Goal: Information Seeking & Learning: Compare options

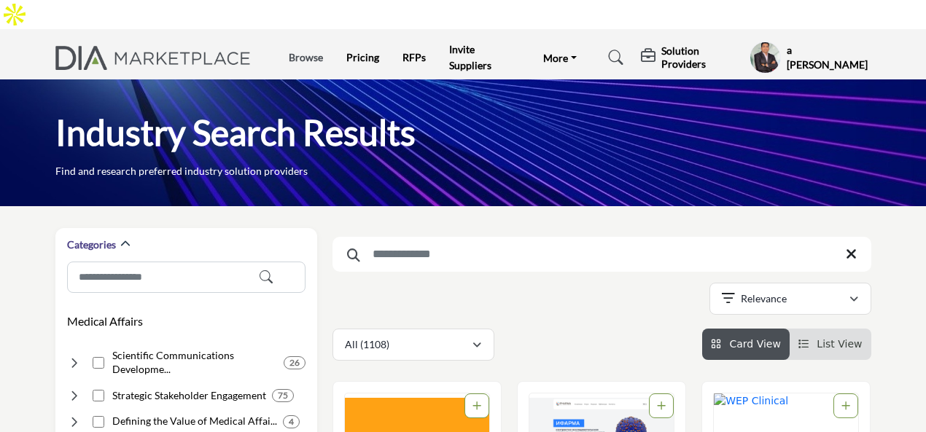
click at [311, 51] on link "Browse" at bounding box center [306, 57] width 34 height 12
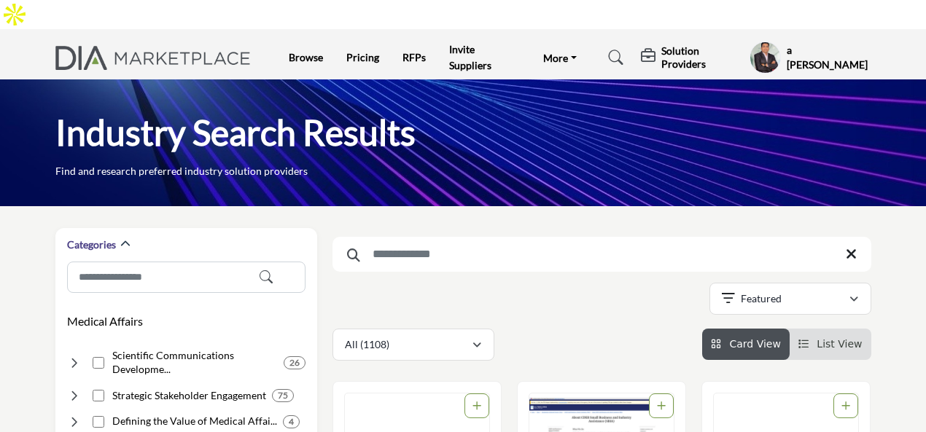
click at [786, 79] on div "Industry Search Results Find and research preferred industry solution providers" at bounding box center [463, 142] width 926 height 127
click at [304, 42] on ul "Browse Pricing RFPs Invite Suppliers More FAQ's DIAglobal.org" at bounding box center [438, 58] width 298 height 32
click at [305, 51] on link "Browse" at bounding box center [306, 57] width 34 height 12
click at [363, 51] on link "Pricing" at bounding box center [362, 57] width 33 height 12
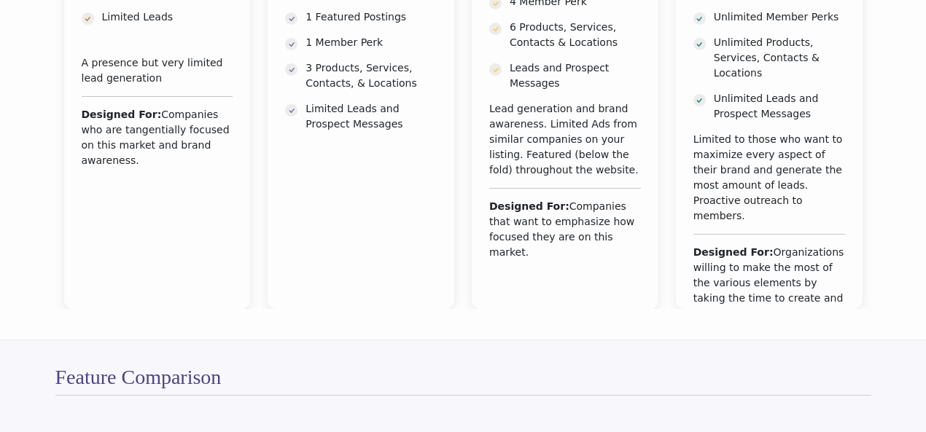
scroll to position [365, 0]
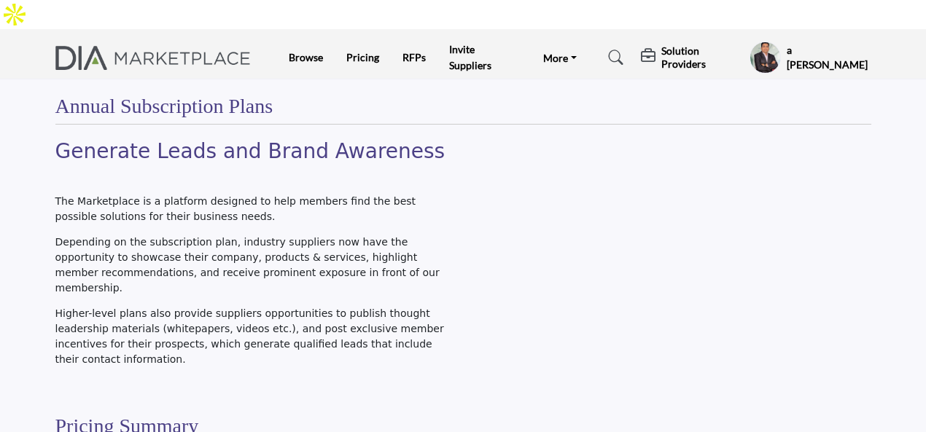
click at [776, 42] on profile-featured-508c838e-11c6-432b-996b-2cda11235f96 "Show hide supplier dropdown" at bounding box center [765, 58] width 31 height 32
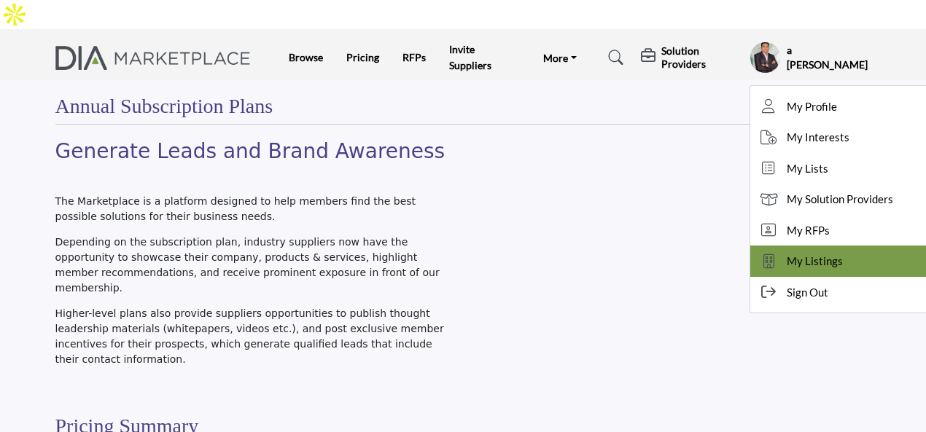
click at [801, 253] on span "My Listings" at bounding box center [815, 261] width 56 height 17
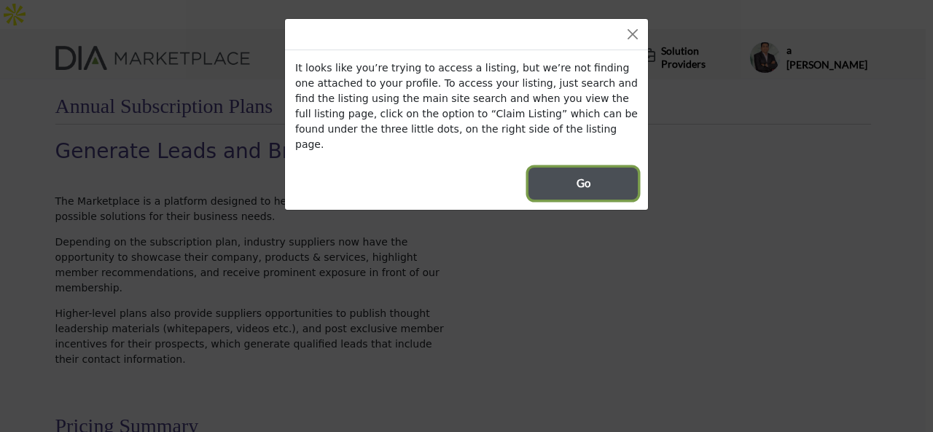
click at [583, 175] on span "Go" at bounding box center [584, 183] width 14 height 17
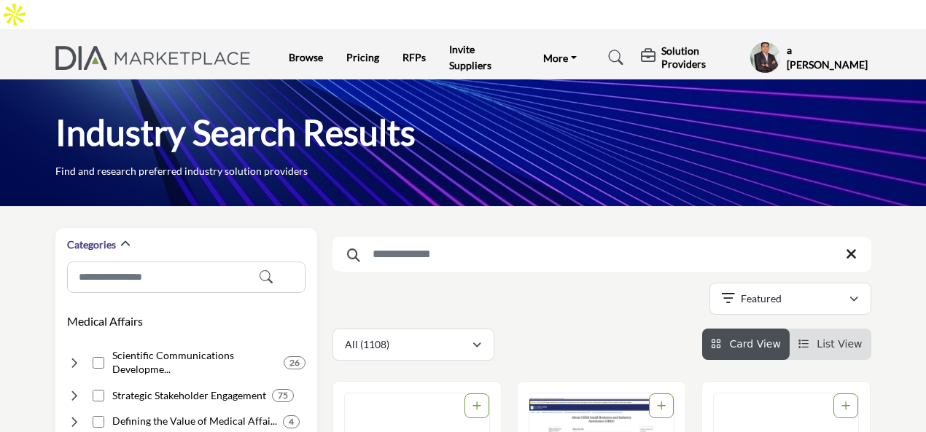
click at [381, 237] on input "Search Keyword" at bounding box center [601, 254] width 539 height 35
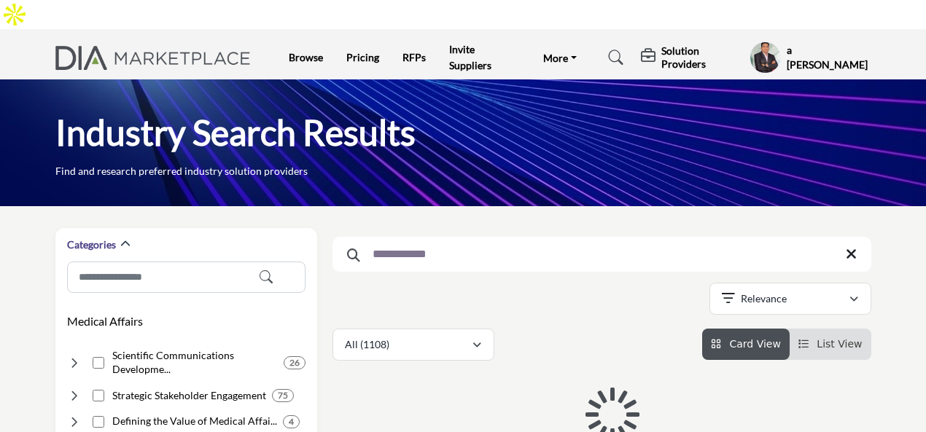
click at [484, 237] on input "**********" at bounding box center [601, 254] width 539 height 35
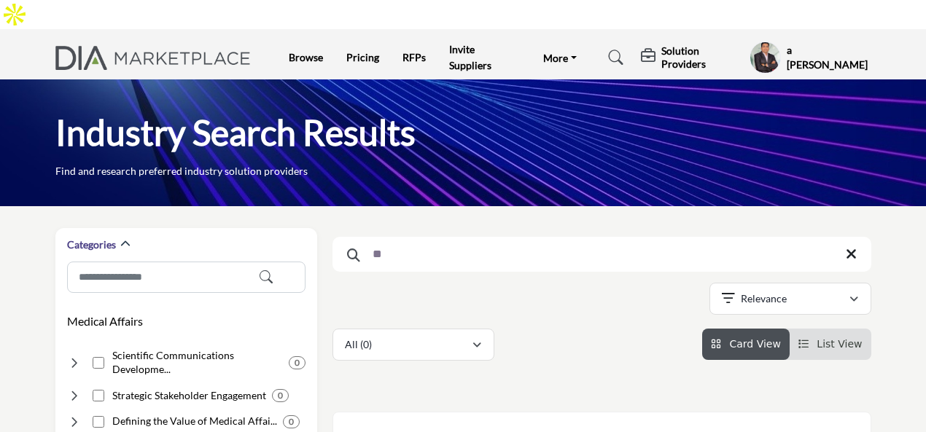
type input "*"
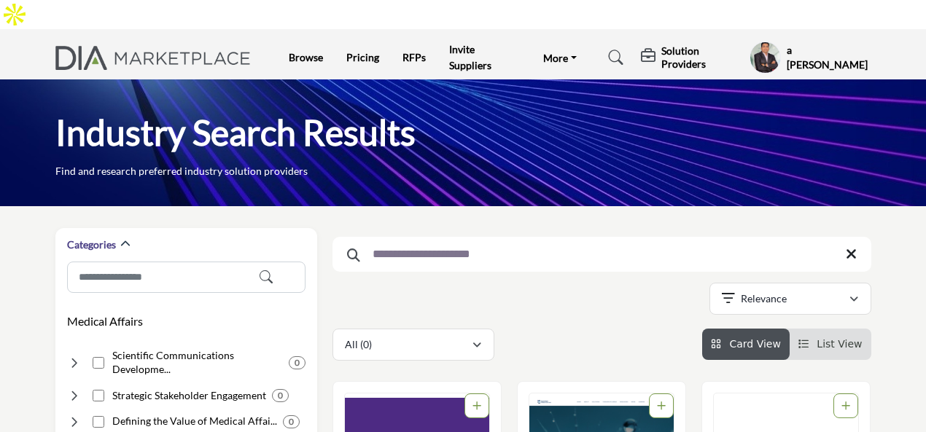
click at [470, 237] on input "**********" at bounding box center [601, 254] width 539 height 35
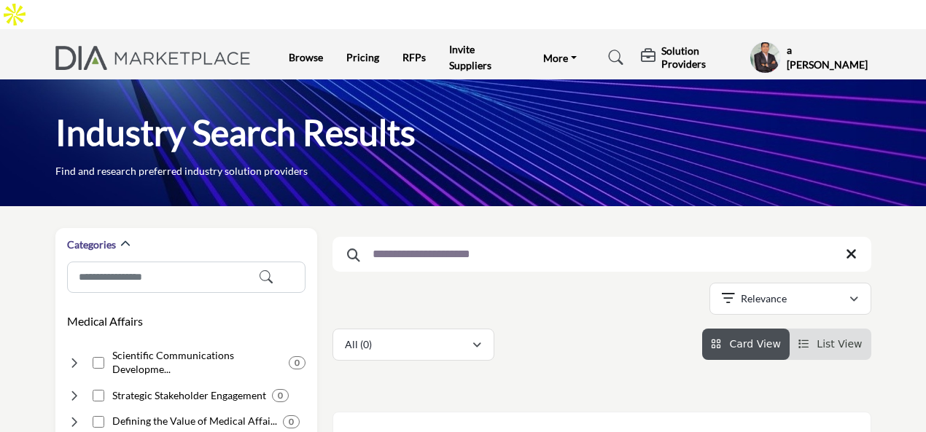
click at [475, 237] on input "**********" at bounding box center [601, 254] width 539 height 35
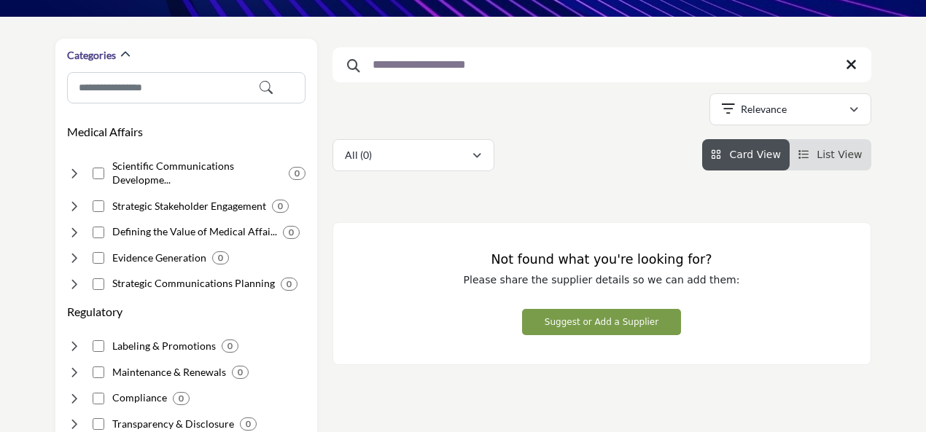
scroll to position [219, 0]
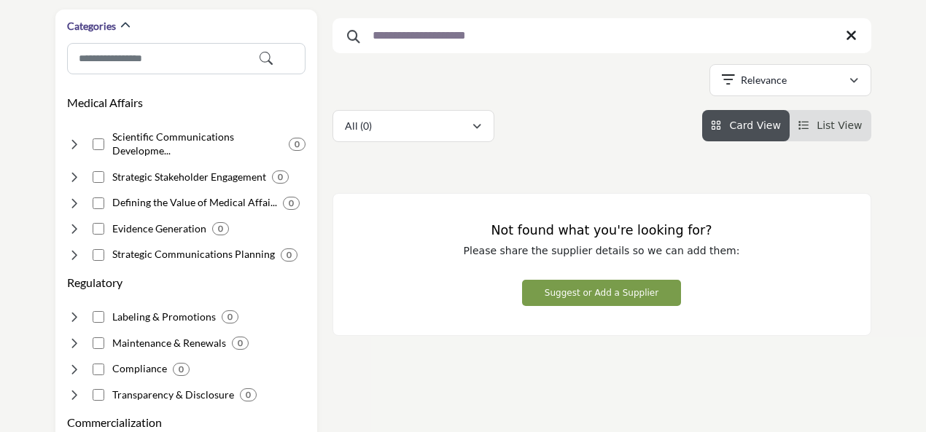
type input "**********"
click at [587, 280] on button "Suggest or Add a Supplier" at bounding box center [601, 293] width 159 height 26
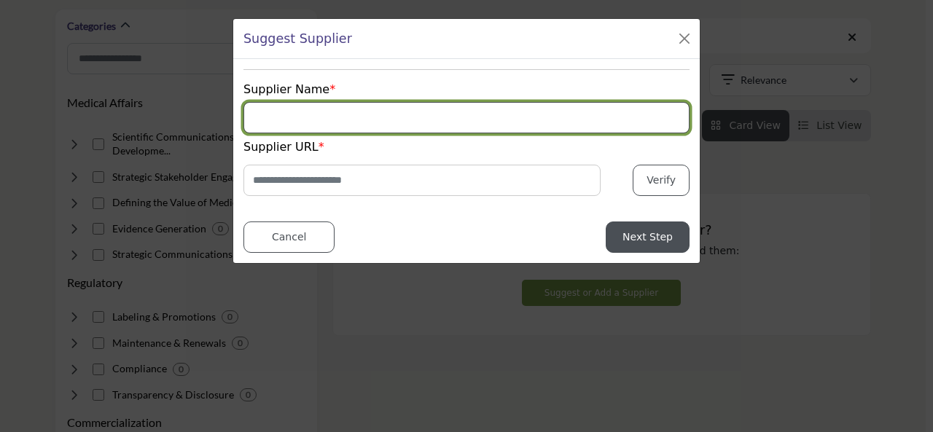
click at [281, 120] on input "Supplier Name" at bounding box center [467, 117] width 446 height 31
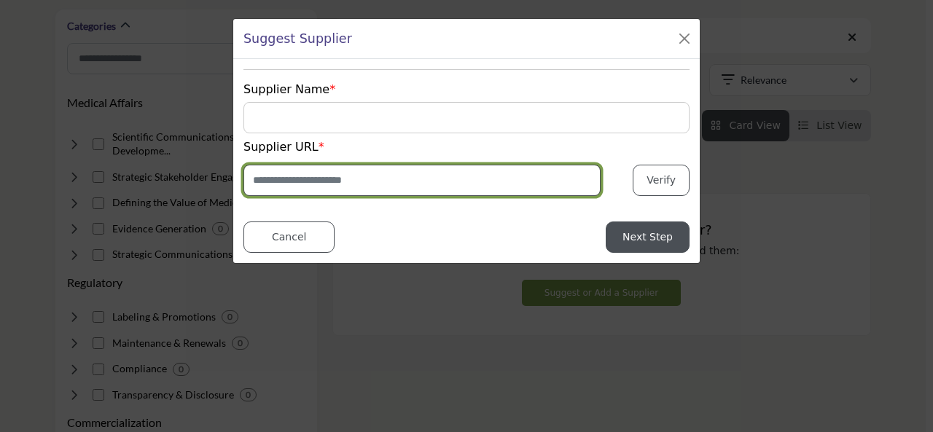
click at [389, 173] on input "Enter Website URL" at bounding box center [422, 180] width 357 height 31
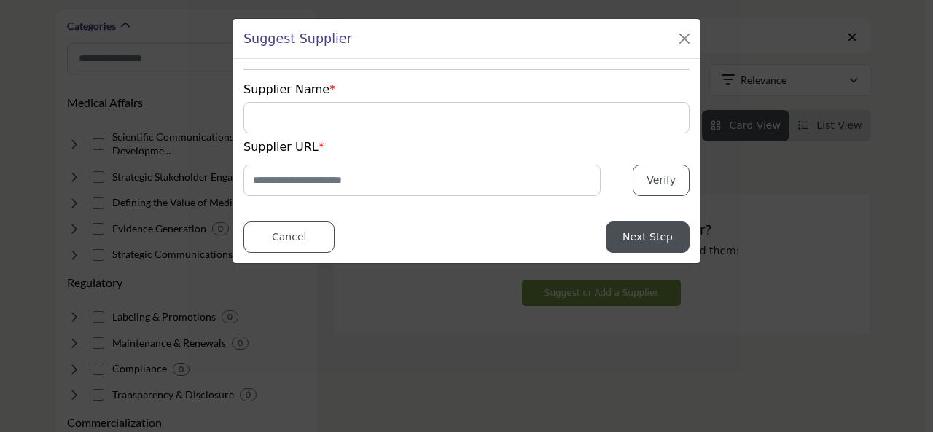
click at [481, 285] on div "Suggest Supplier Supplier Name Supplier URL Verify How likely are you to recomm…" at bounding box center [466, 216] width 933 height 432
click at [686, 40] on button "Close" at bounding box center [684, 38] width 20 height 20
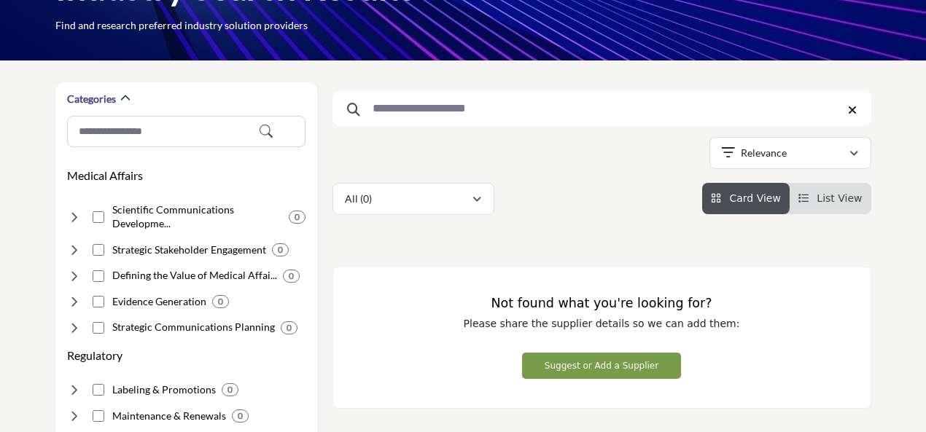
scroll to position [0, 0]
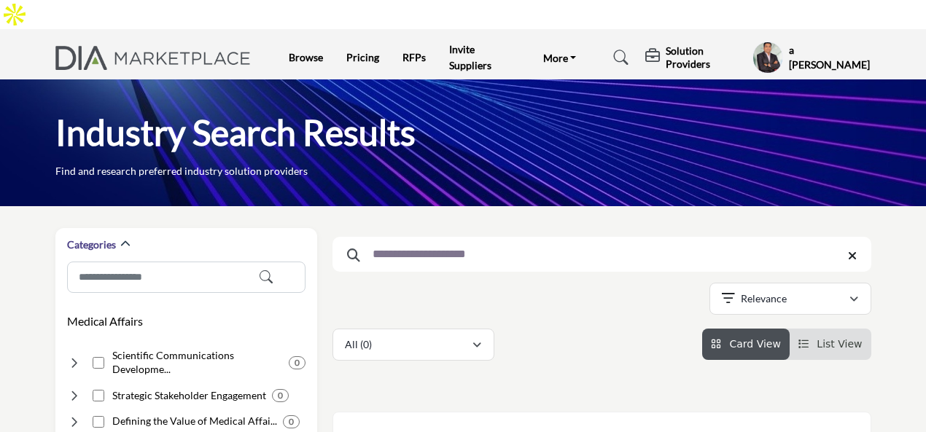
click at [849, 250] on icon at bounding box center [852, 256] width 9 height 12
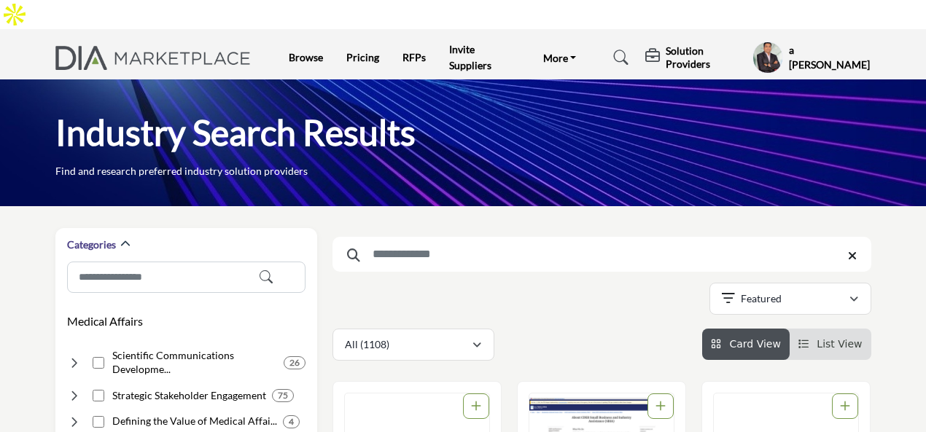
click at [423, 237] on input "Search Keyword" at bounding box center [601, 254] width 539 height 35
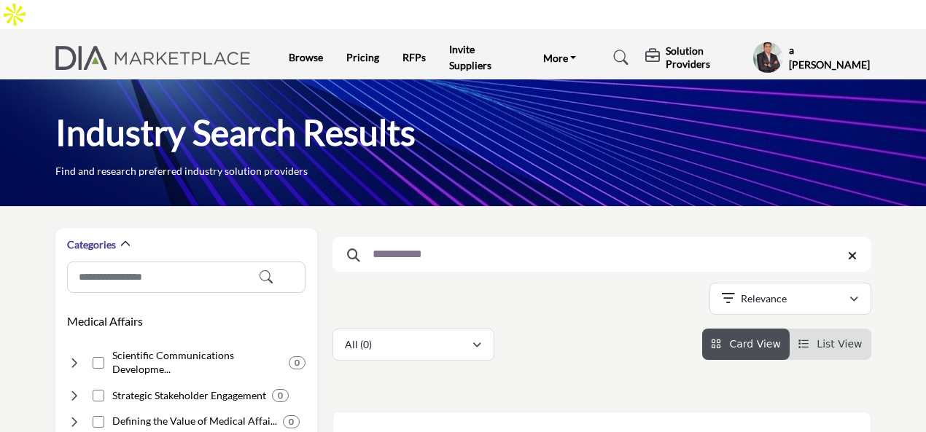
type input "**********"
click at [853, 250] on icon at bounding box center [852, 256] width 9 height 12
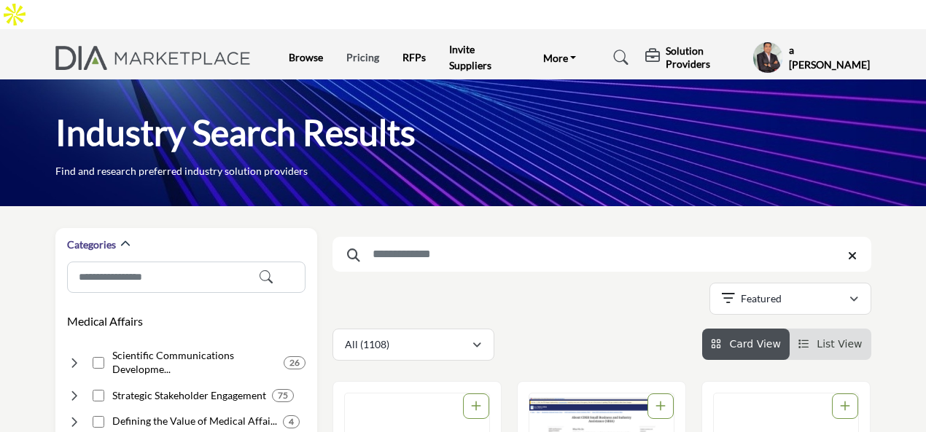
click at [365, 51] on link "Pricing" at bounding box center [362, 57] width 33 height 12
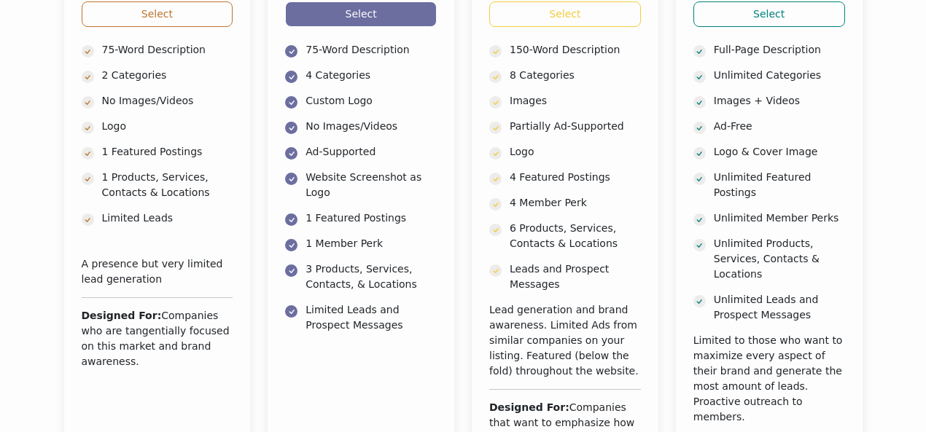
scroll to position [1021, 0]
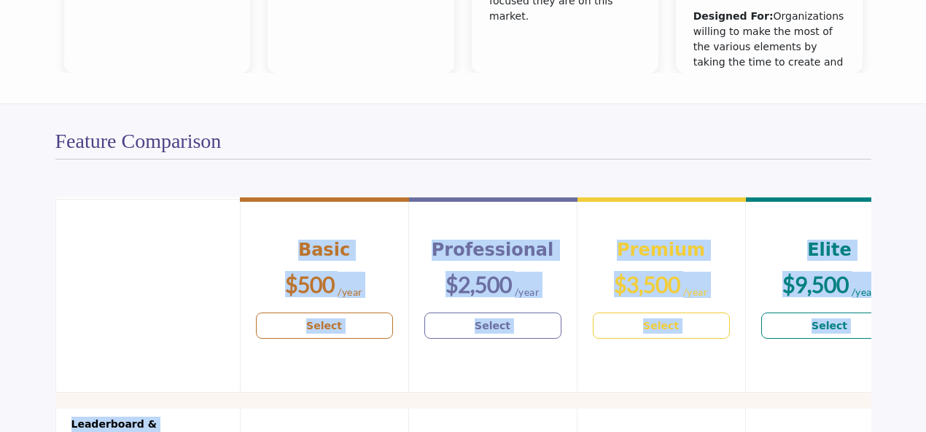
drag, startPoint x: 777, startPoint y: 149, endPoint x: 305, endPoint y: 212, distance: 475.3
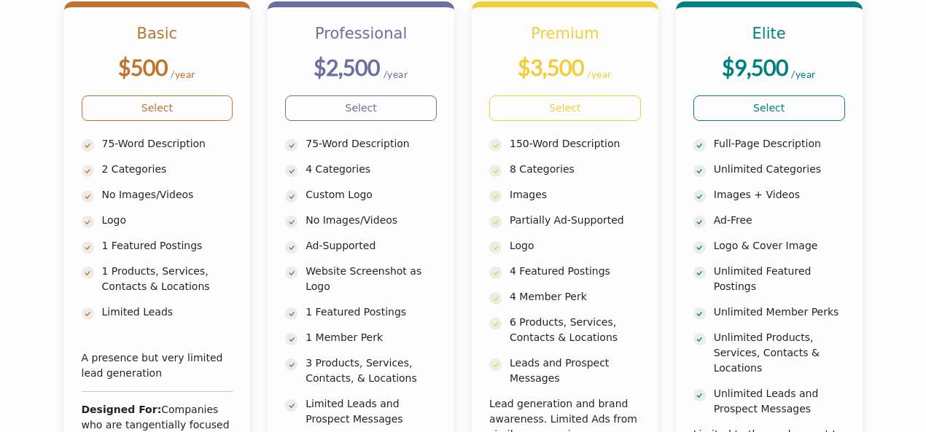
scroll to position [423, 0]
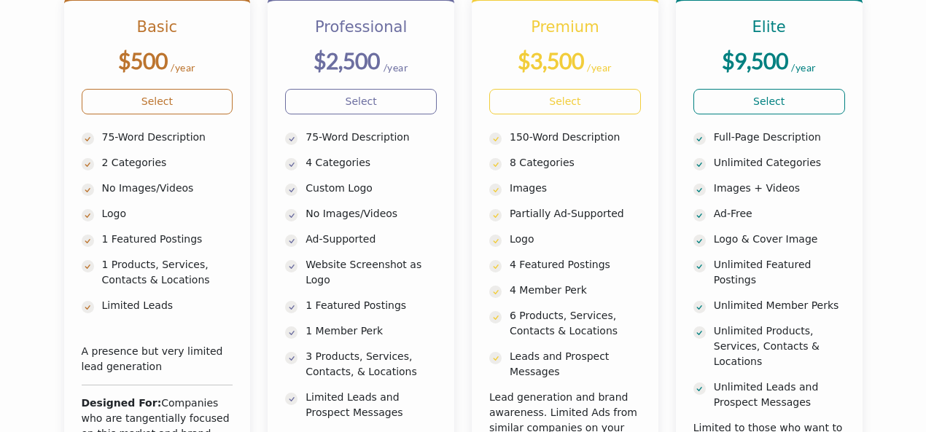
click at [884, 230] on section "Basic $500 /year" at bounding box center [463, 293] width 926 height 670
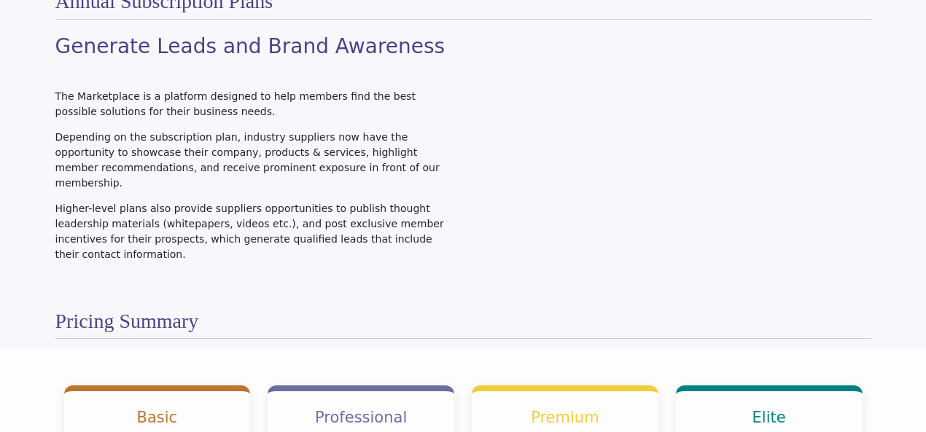
scroll to position [58, 0]
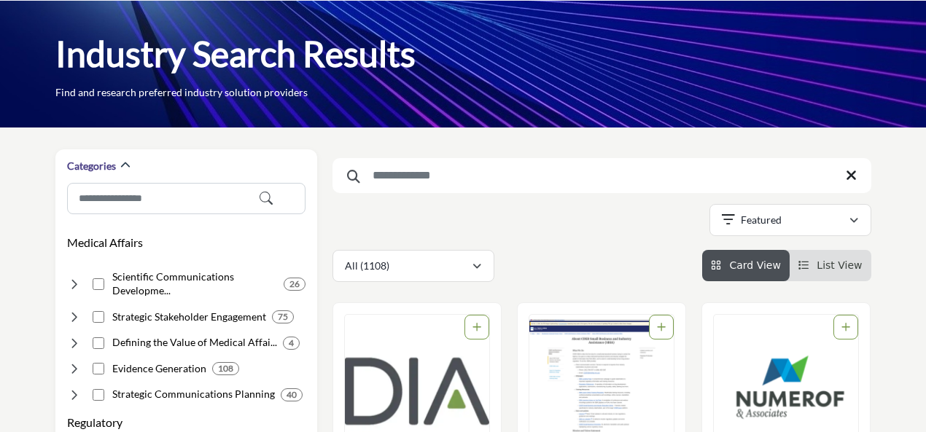
scroll to position [73, 0]
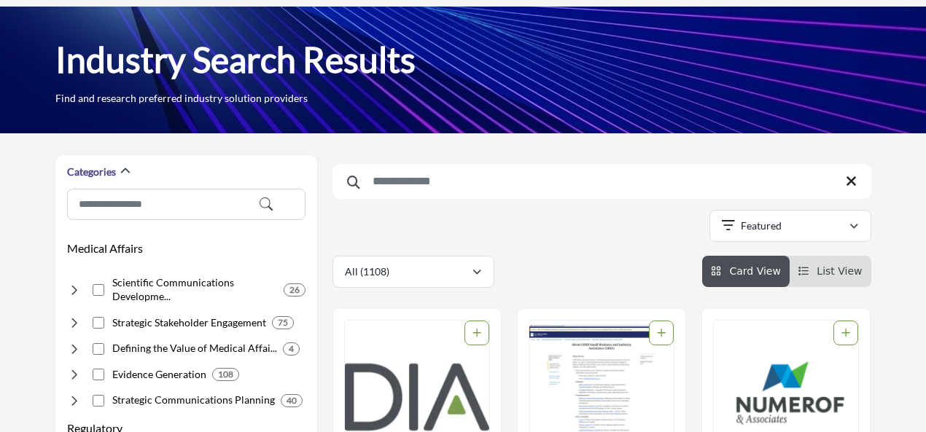
click at [809, 266] on icon "View List" at bounding box center [803, 271] width 10 height 10
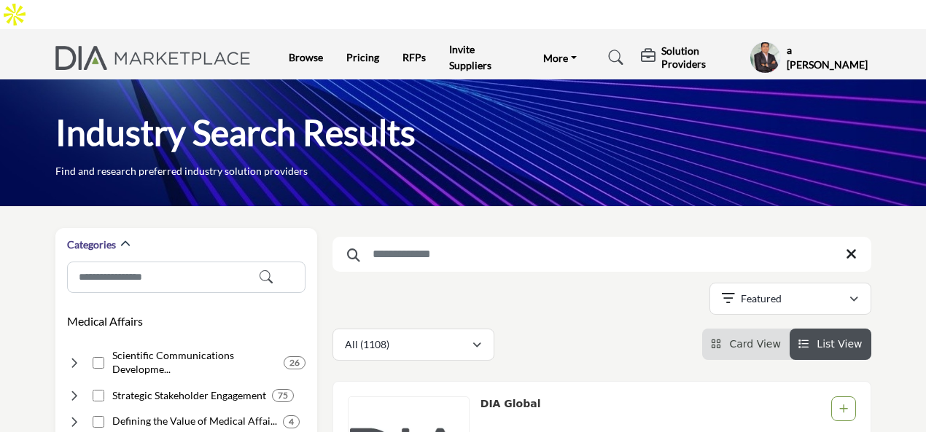
scroll to position [292, 0]
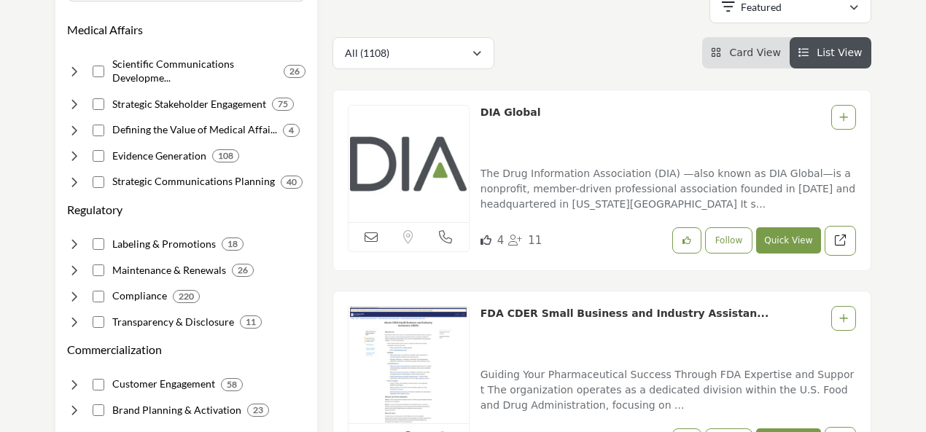
drag, startPoint x: 580, startPoint y: 145, endPoint x: 528, endPoint y: 157, distance: 53.9
click at [528, 166] on p "The Drug Information Association (DIA) —also known as DIA Global—is a nonprofit…" at bounding box center [667, 190] width 375 height 49
click at [764, 166] on p "The Drug Information Association (DIA) —also known as DIA Global—is a nonprofit…" at bounding box center [667, 190] width 375 height 49
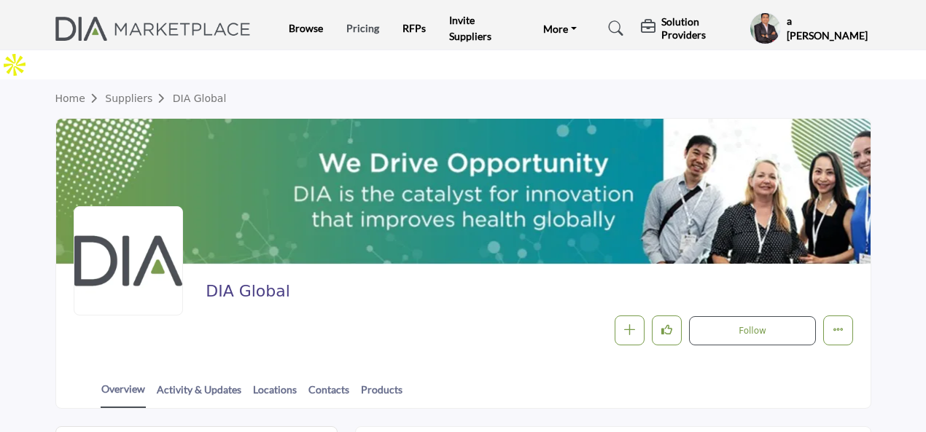
click at [365, 28] on link "Pricing" at bounding box center [362, 28] width 33 height 12
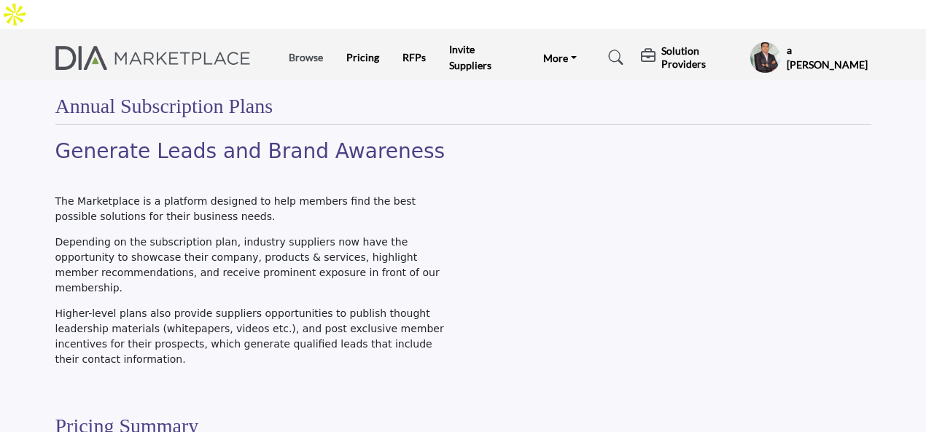
click at [290, 51] on link "Browse" at bounding box center [306, 57] width 34 height 12
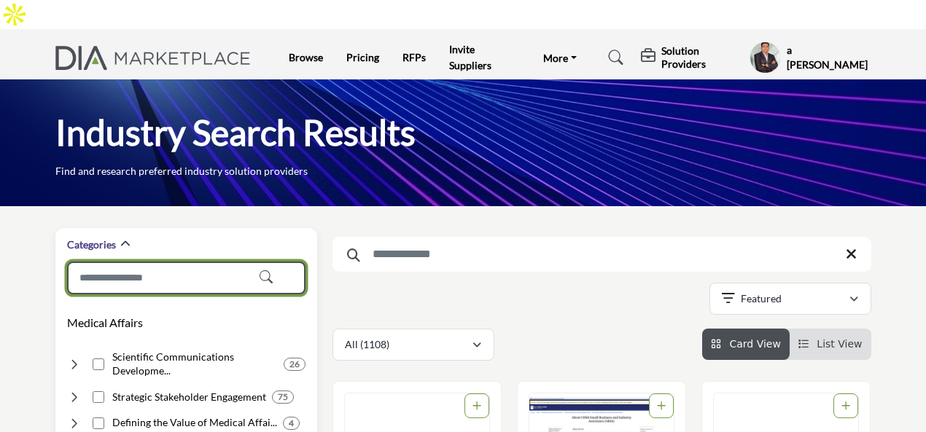
click at [182, 262] on input "Search Category" at bounding box center [186, 278] width 238 height 33
type input "*"
type input "**********"
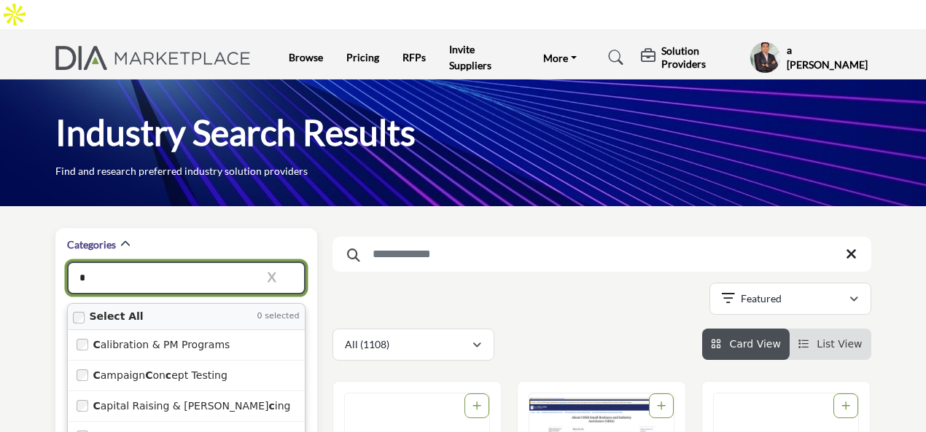
type input "**"
type input "**********"
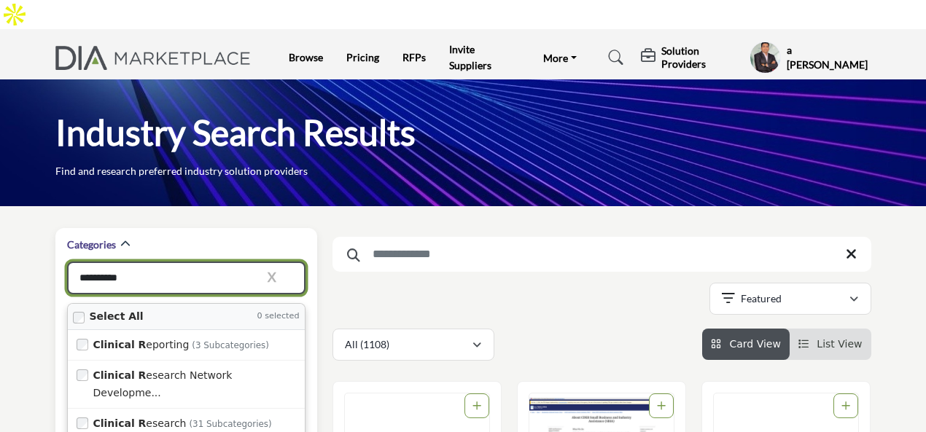
type input "**********"
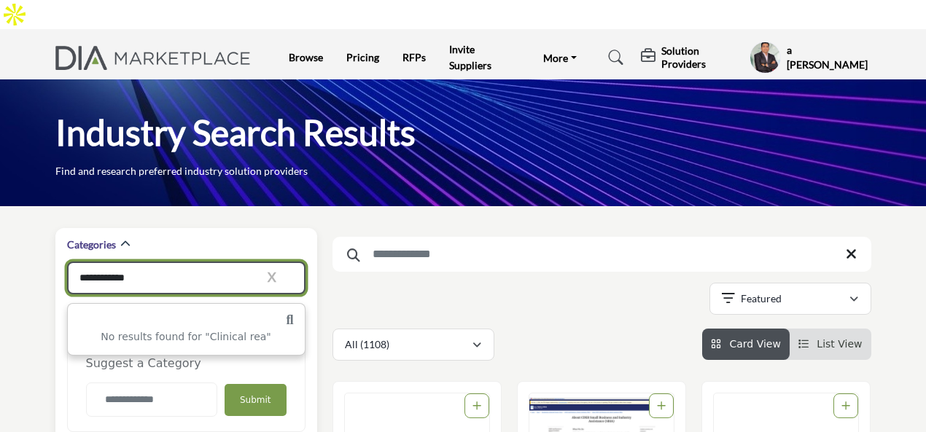
type input "**********"
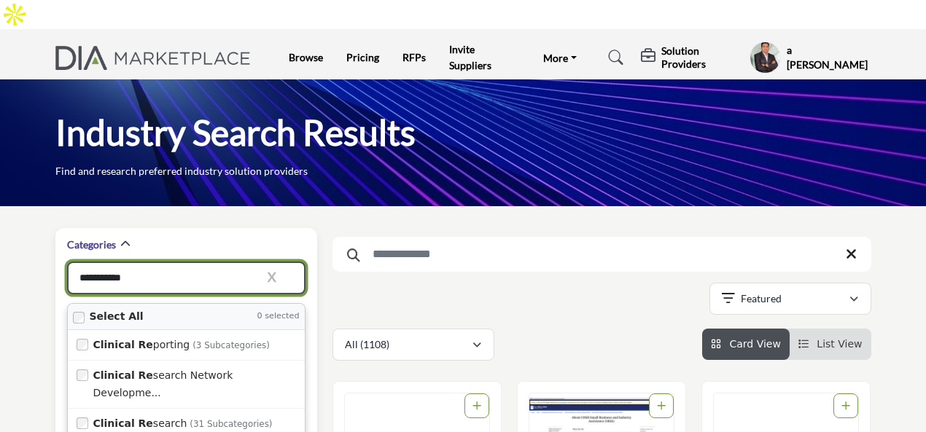
type input "**********"
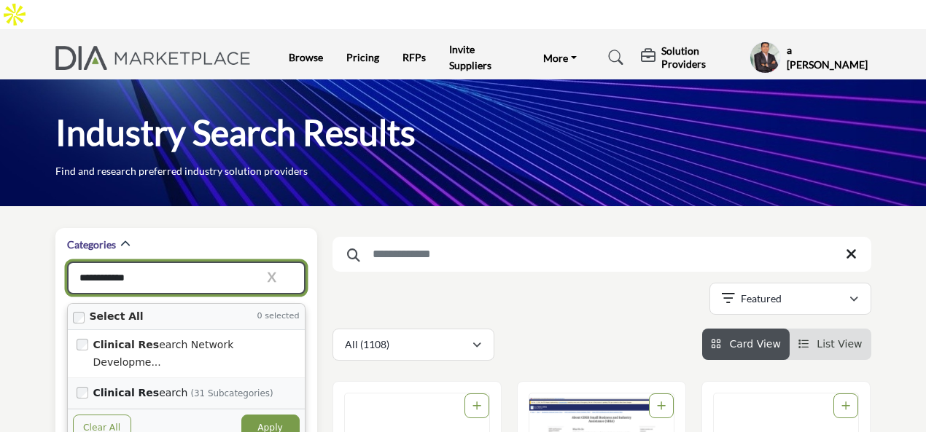
click at [182, 384] on label "Clinical Res earch (31 subcategories)" at bounding box center [194, 393] width 203 height 18
click at [266, 415] on button "Apply" at bounding box center [270, 428] width 58 height 26
type input "**********"
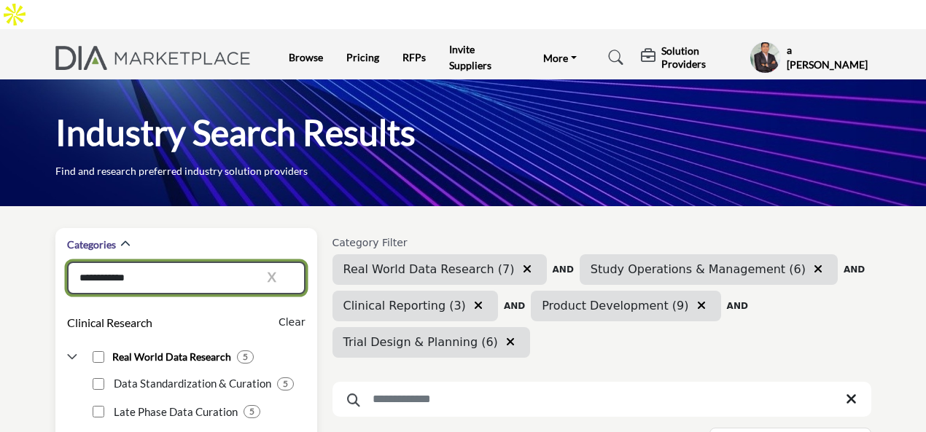
type input "**********"
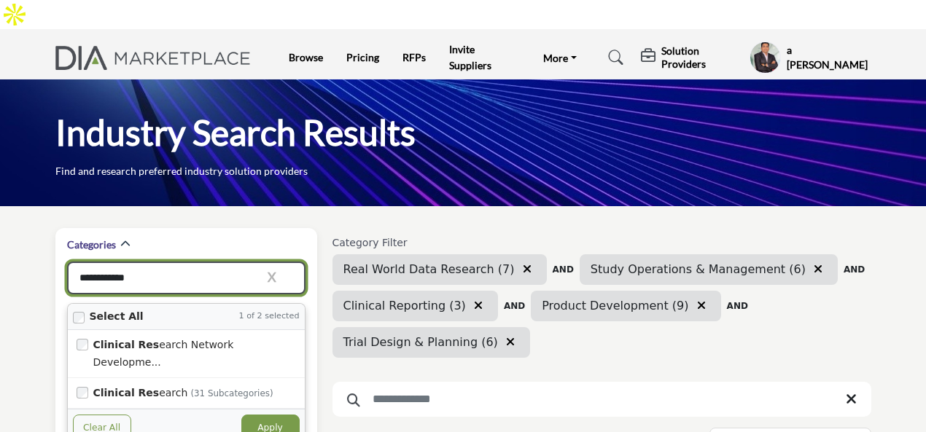
click at [226, 262] on input "**********" at bounding box center [186, 278] width 238 height 33
click at [166, 336] on label "Clinical Res earch Network Developme..." at bounding box center [194, 354] width 203 height 36
click at [149, 384] on label "Clinical Res earch (31 subcategories)" at bounding box center [194, 393] width 203 height 18
click at [272, 415] on button "Apply" at bounding box center [270, 428] width 58 height 26
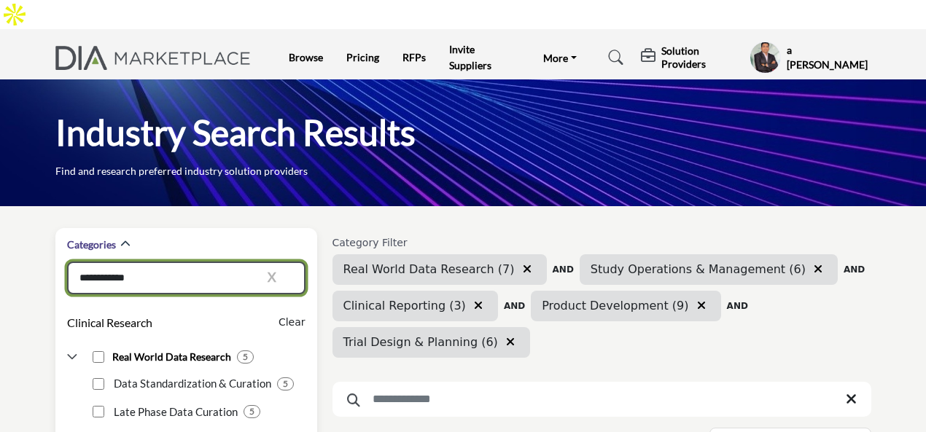
type input "**********"
click at [194, 262] on input "**********" at bounding box center [186, 278] width 238 height 33
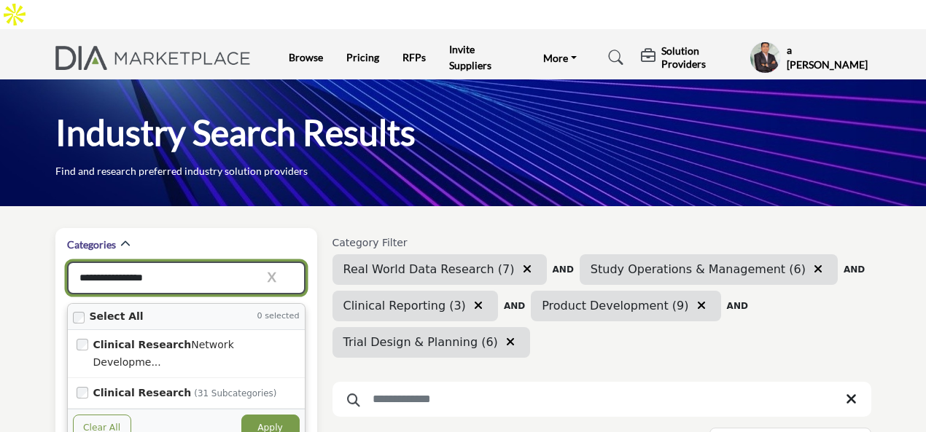
type input "**********"
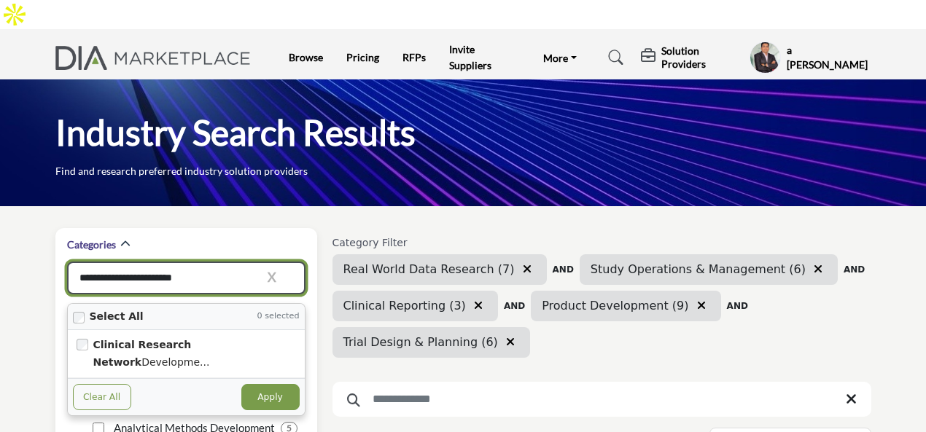
type input "**********"
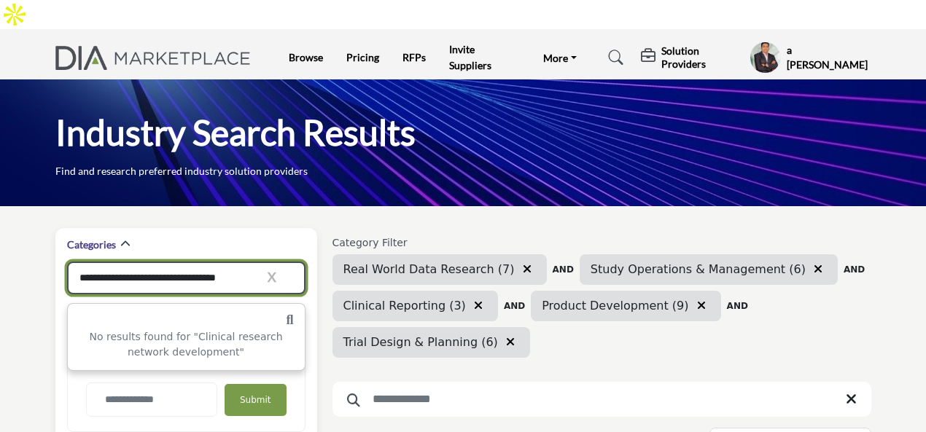
type input "**********"
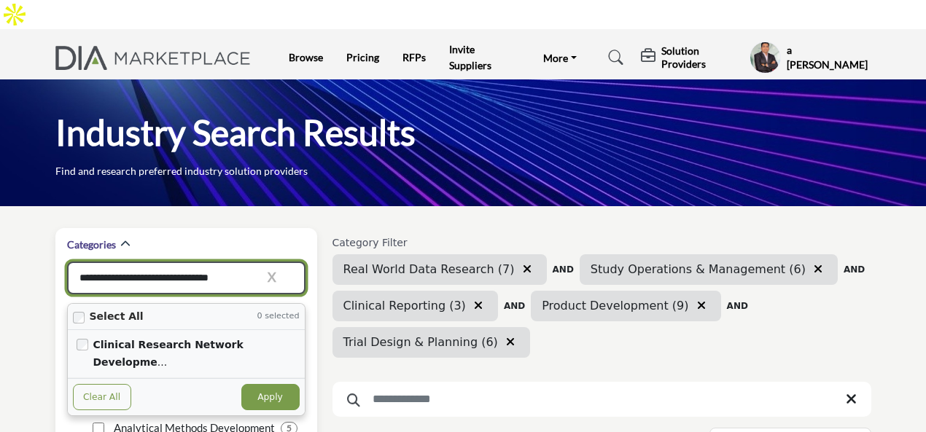
click at [87, 330] on div "Clinical Research Network Developme ..." at bounding box center [186, 354] width 237 height 48
click at [274, 384] on button "Apply" at bounding box center [270, 397] width 58 height 26
type input "**********"
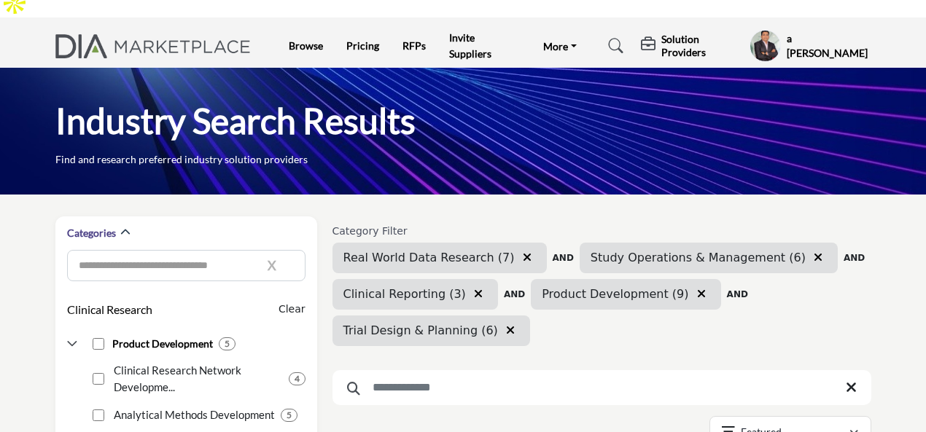
scroll to position [292, 0]
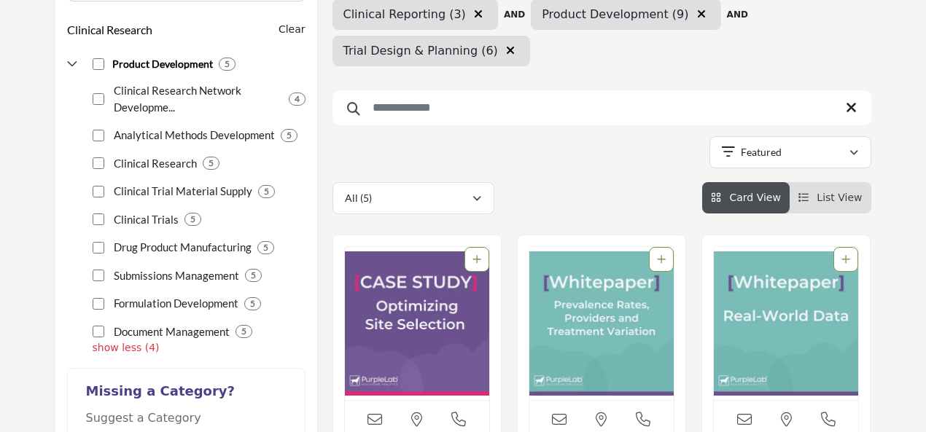
click at [414, 306] on img "View details about purplelab" at bounding box center [417, 323] width 144 height 153
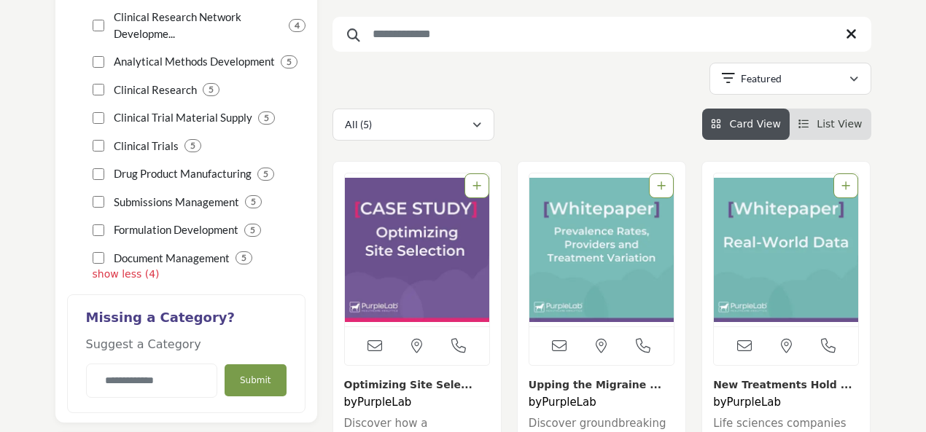
scroll to position [510, 0]
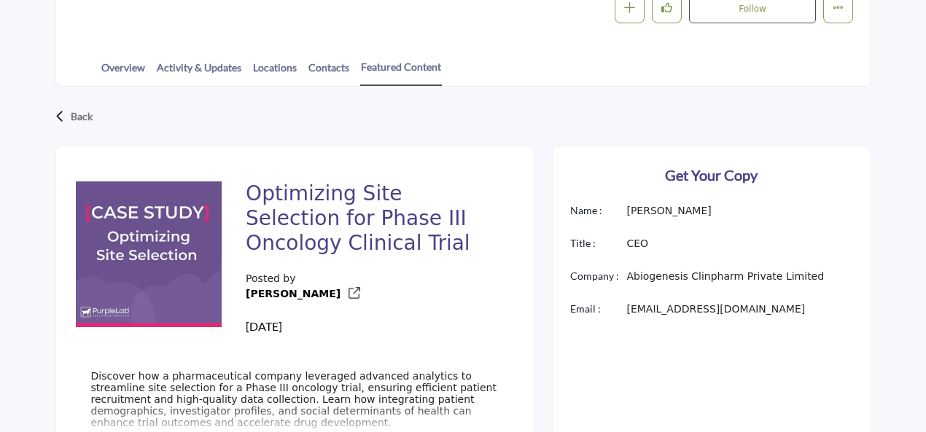
scroll to position [292, 0]
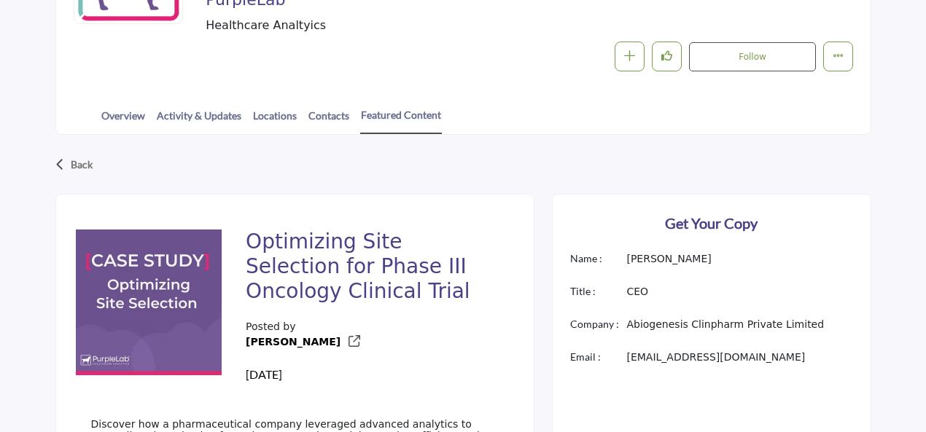
click at [66, 146] on div "Back" at bounding box center [463, 165] width 816 height 38
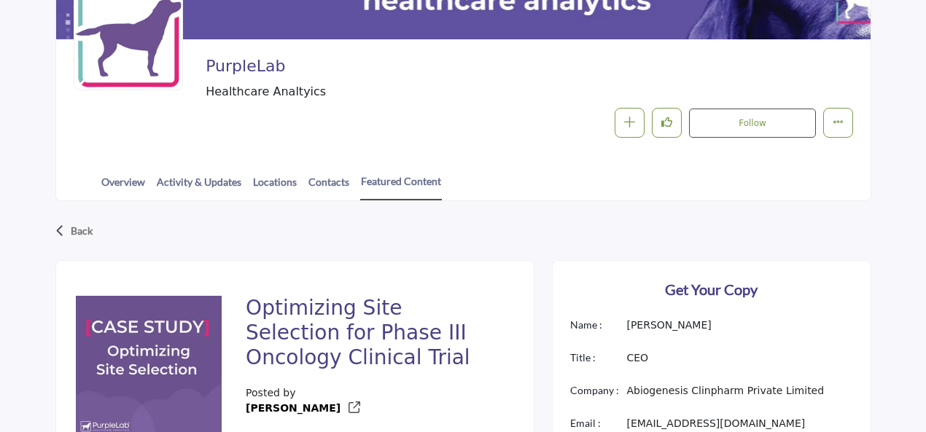
scroll to position [219, 0]
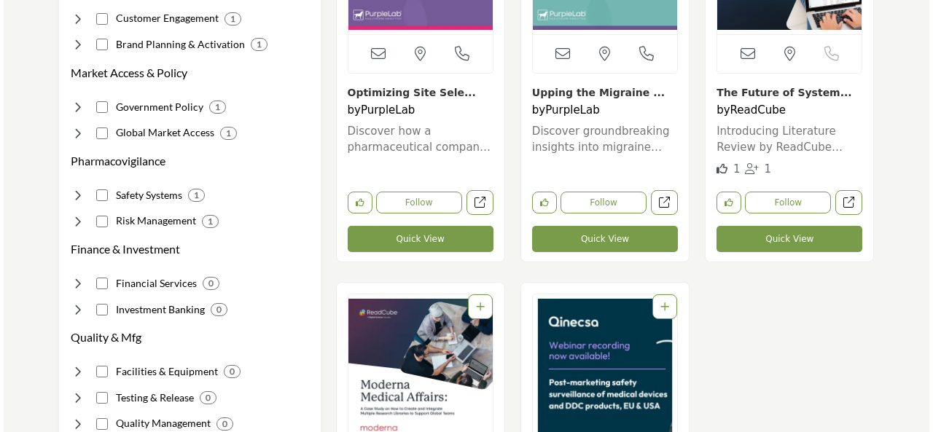
scroll to position [656, 0]
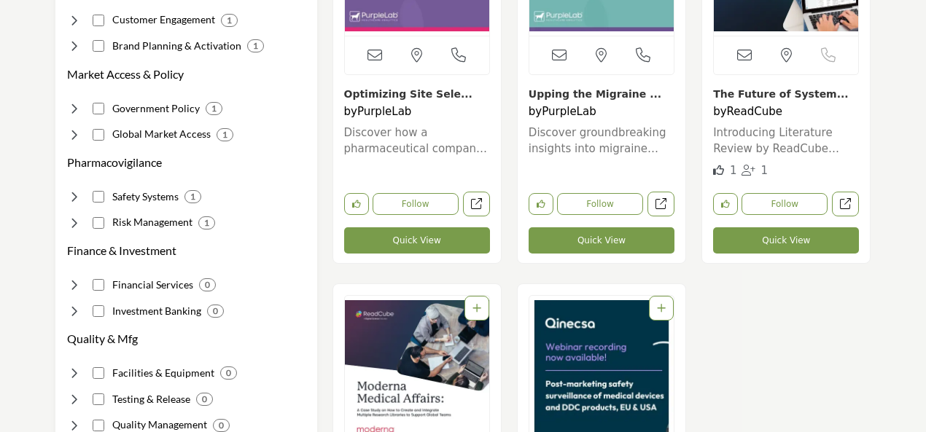
click at [600, 227] on button "Quick View" at bounding box center [602, 240] width 146 height 26
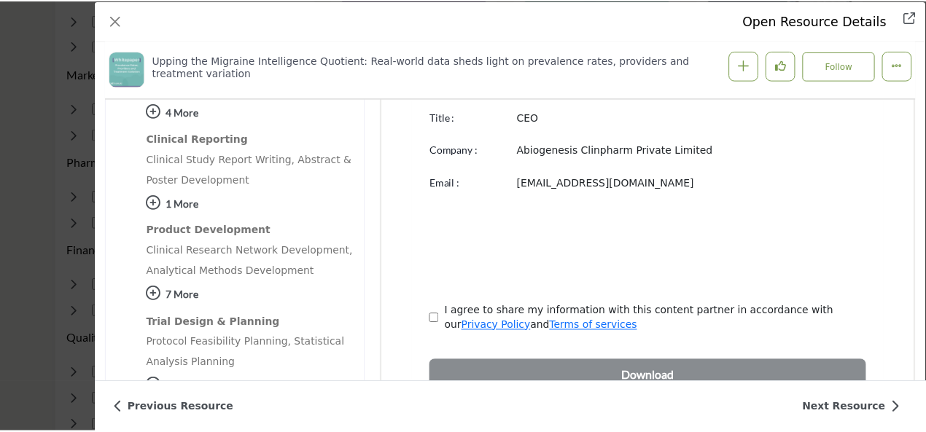
scroll to position [647, 0]
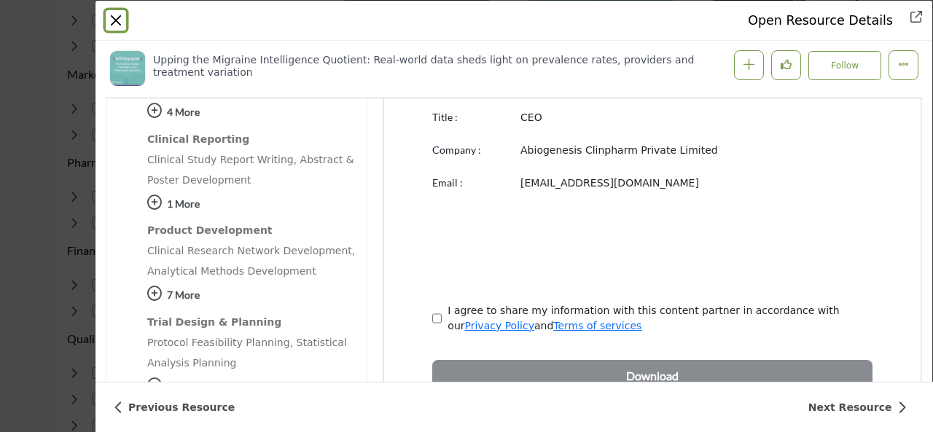
click at [119, 19] on button "Close" at bounding box center [116, 20] width 20 height 20
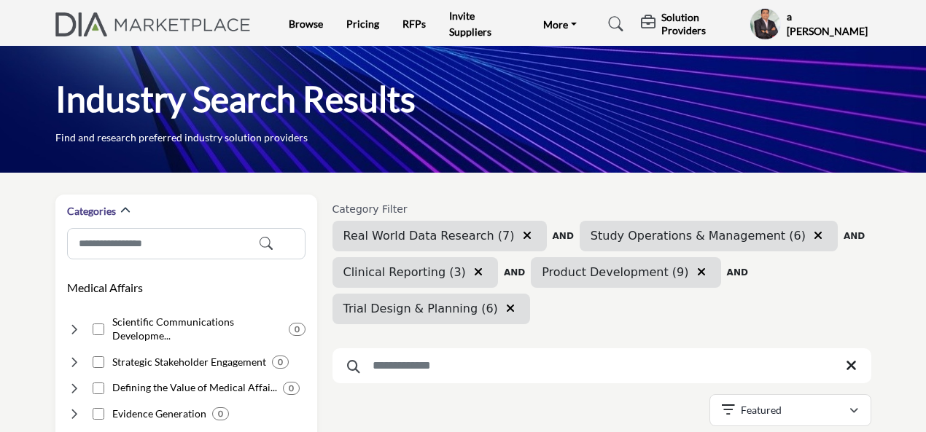
scroll to position [0, 0]
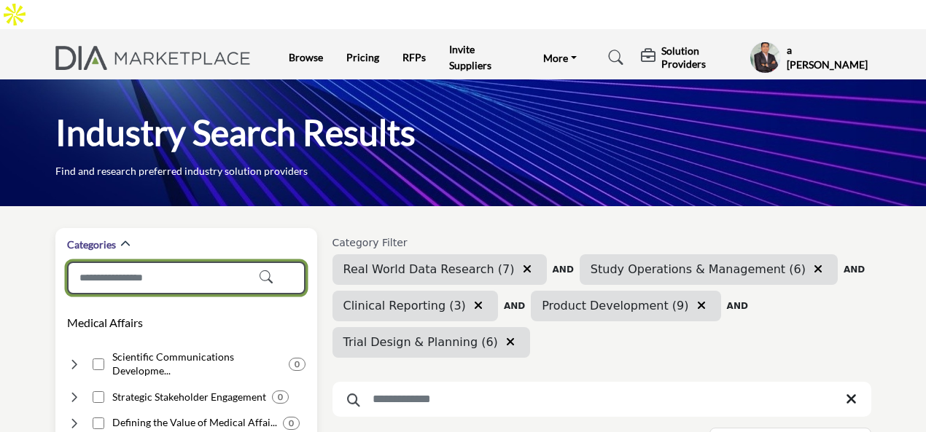
click at [131, 262] on input "Search Category" at bounding box center [186, 278] width 238 height 33
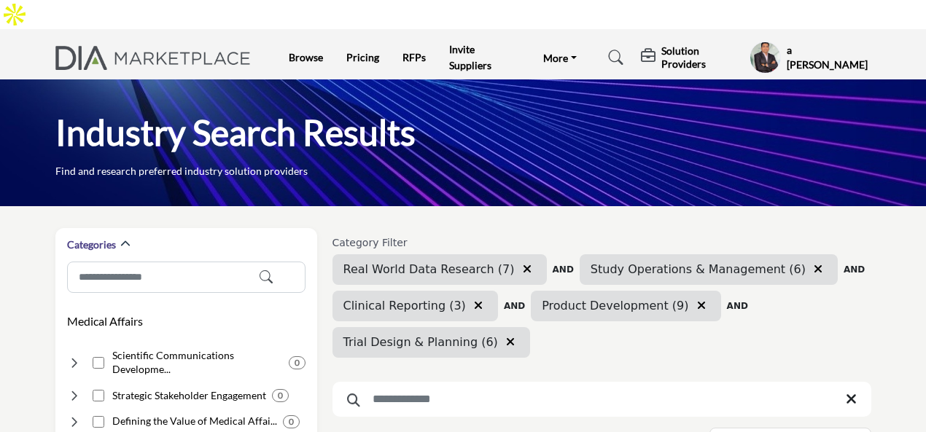
click at [506, 336] on icon "button" at bounding box center [510, 342] width 9 height 12
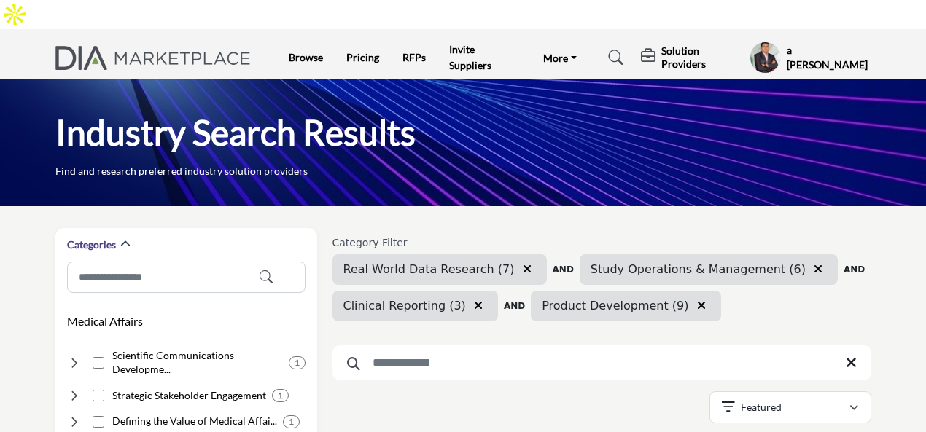
click at [470, 297] on button "button" at bounding box center [478, 306] width 17 height 19
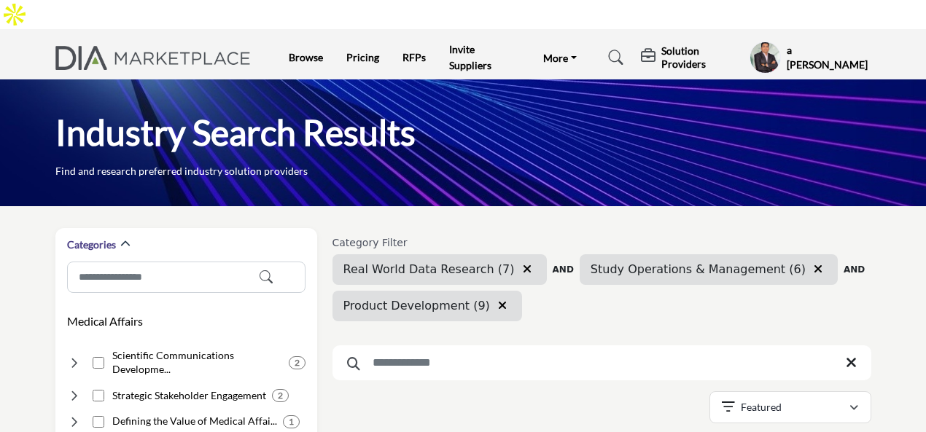
click at [523, 263] on icon "button" at bounding box center [527, 269] width 9 height 12
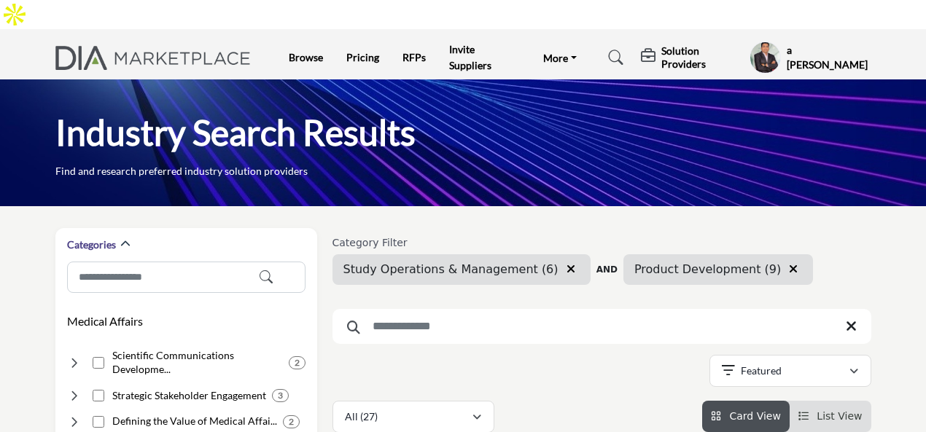
click at [562, 260] on button "button" at bounding box center [570, 269] width 17 height 19
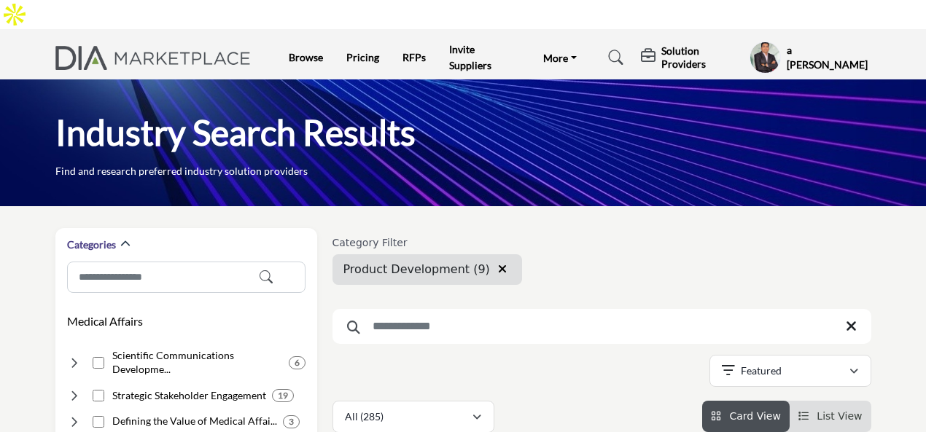
click at [494, 260] on button "button" at bounding box center [502, 269] width 17 height 19
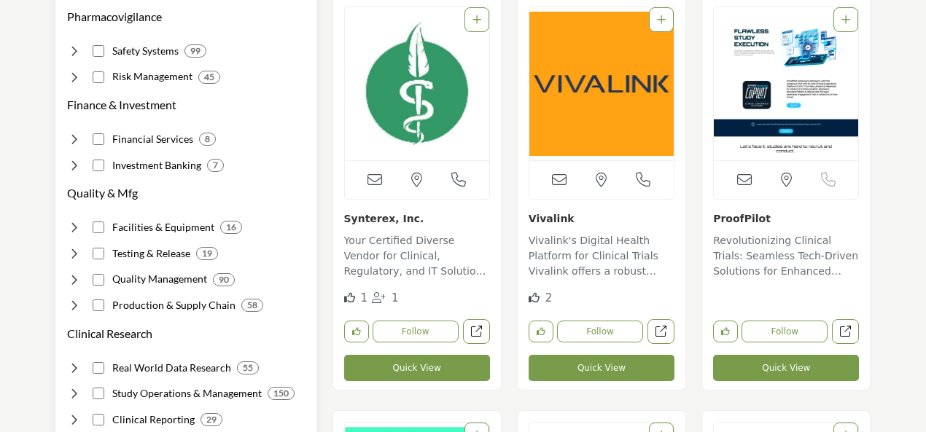
scroll to position [1021, 0]
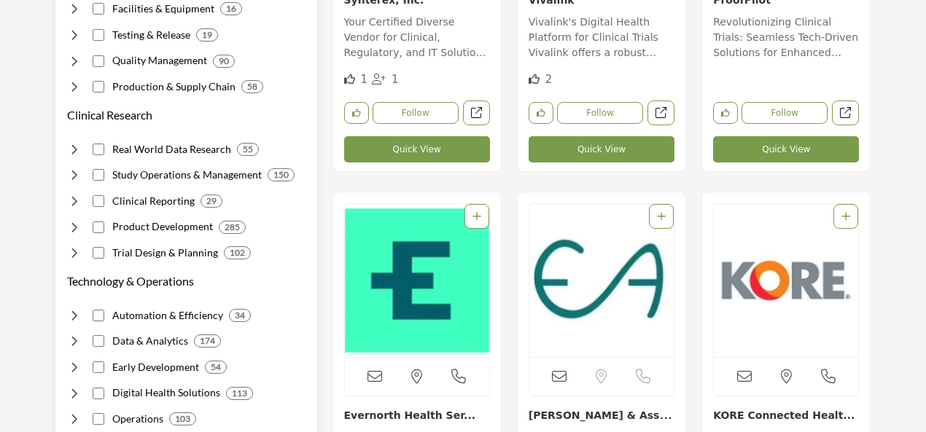
click at [91, 142] on div "Real World Data Research 55" at bounding box center [163, 149] width 192 height 15
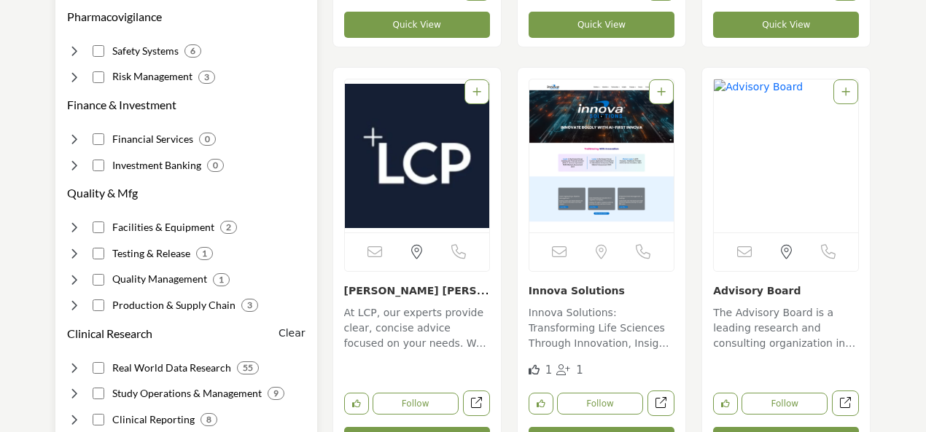
scroll to position [948, 0]
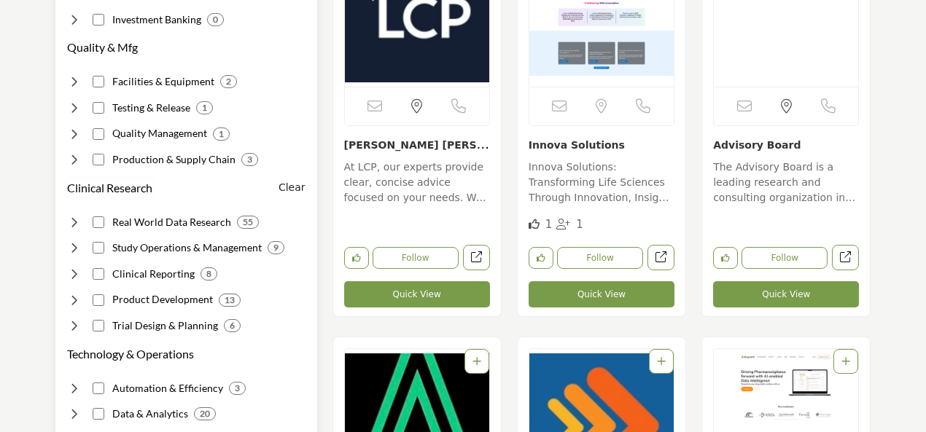
click at [109, 179] on h3 "Clinical Research" at bounding box center [109, 187] width 85 height 17
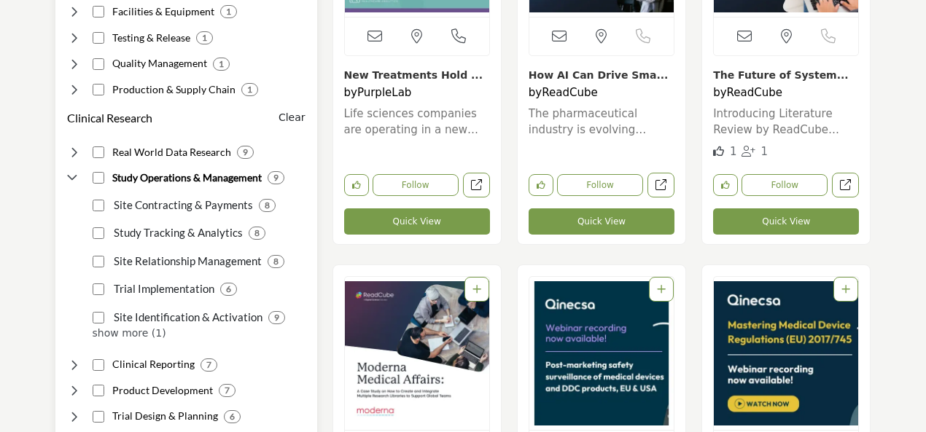
scroll to position [1094, 0]
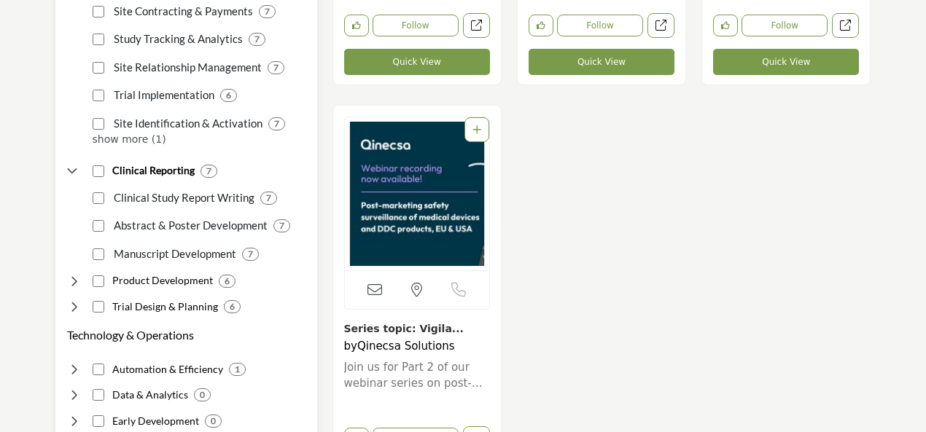
scroll to position [1385, 0]
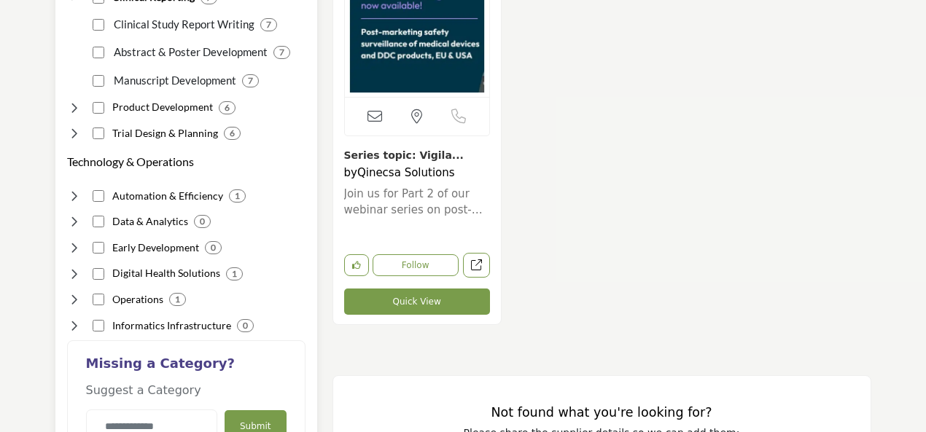
click at [104, 126] on div "Trial Design & Planning 6" at bounding box center [154, 133] width 174 height 15
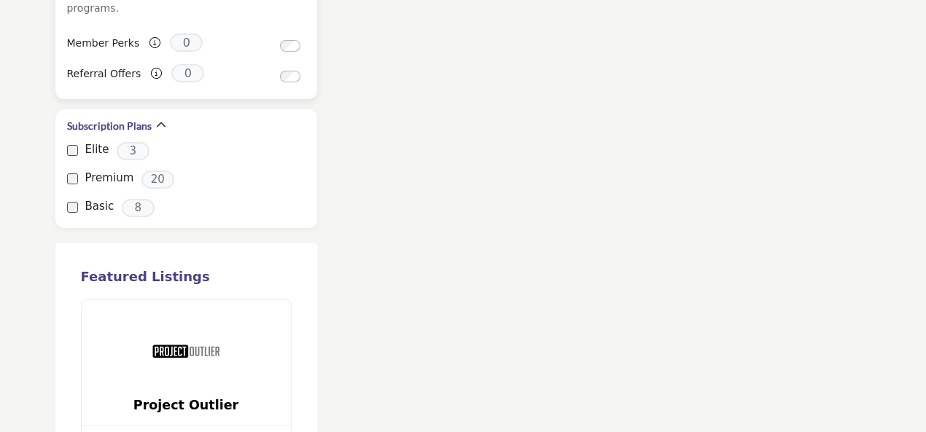
scroll to position [1896, 0]
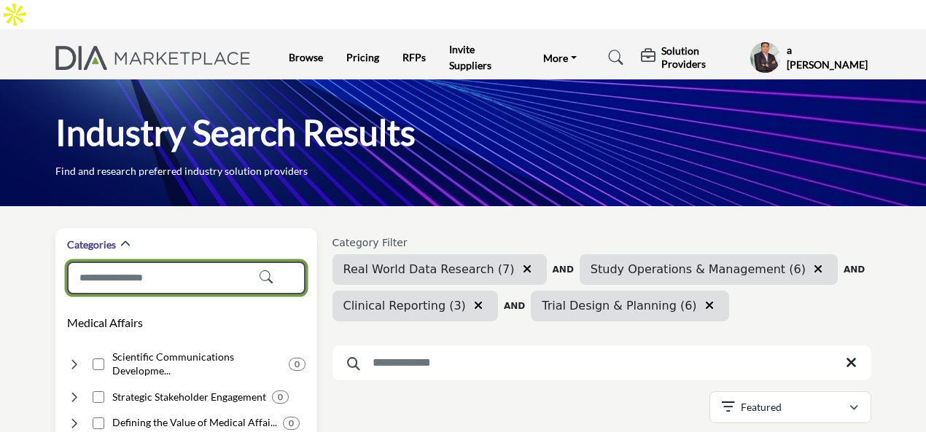
click at [111, 262] on input "Search Category" at bounding box center [186, 278] width 238 height 33
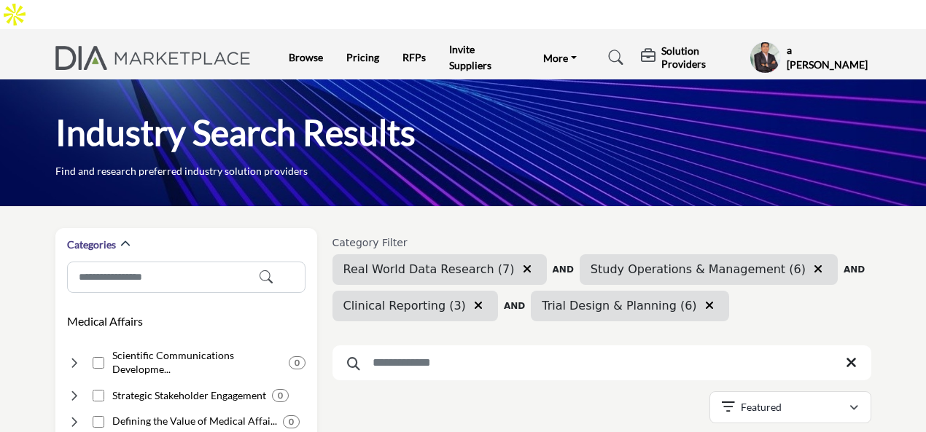
click at [474, 300] on icon "button" at bounding box center [478, 306] width 9 height 12
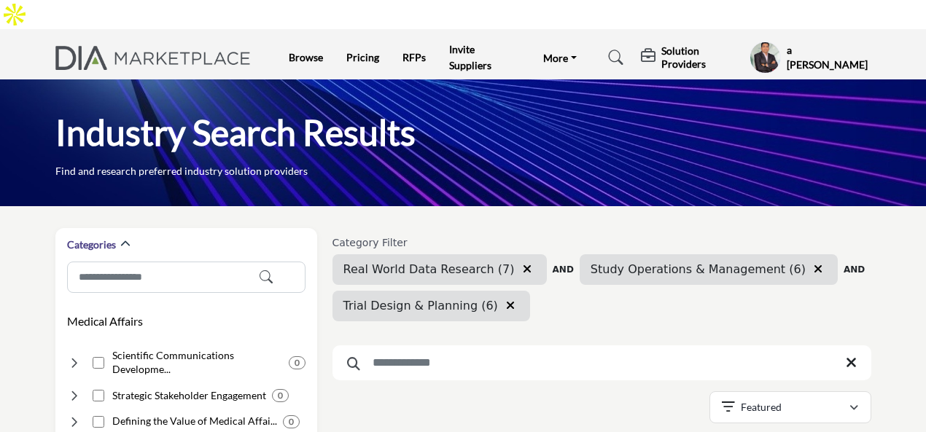
click at [523, 263] on icon "button" at bounding box center [527, 269] width 9 height 12
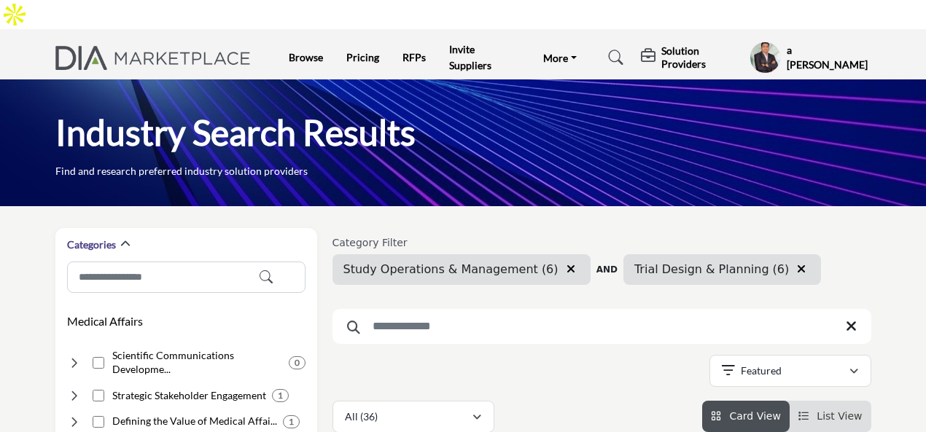
click at [567, 263] on icon "button" at bounding box center [571, 269] width 9 height 12
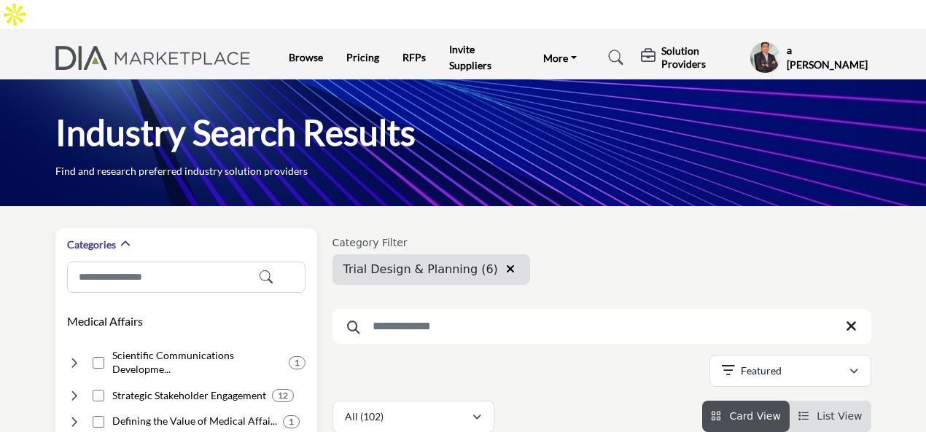
click at [506, 263] on icon "button" at bounding box center [510, 269] width 9 height 12
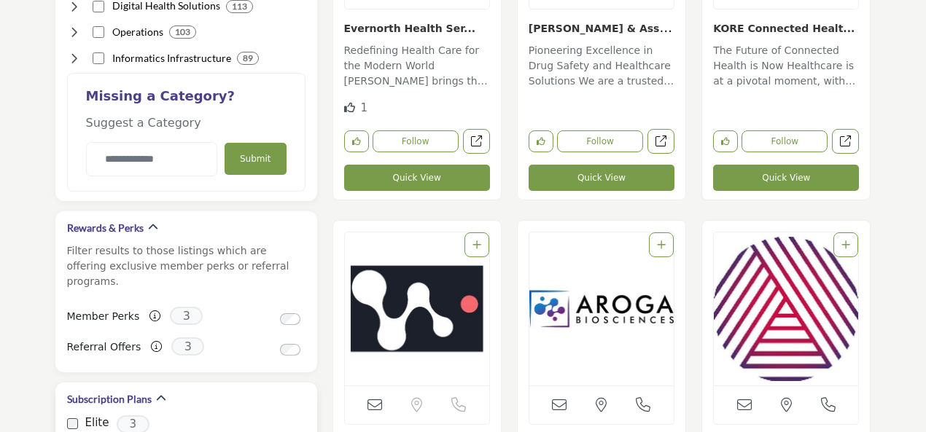
scroll to position [1677, 0]
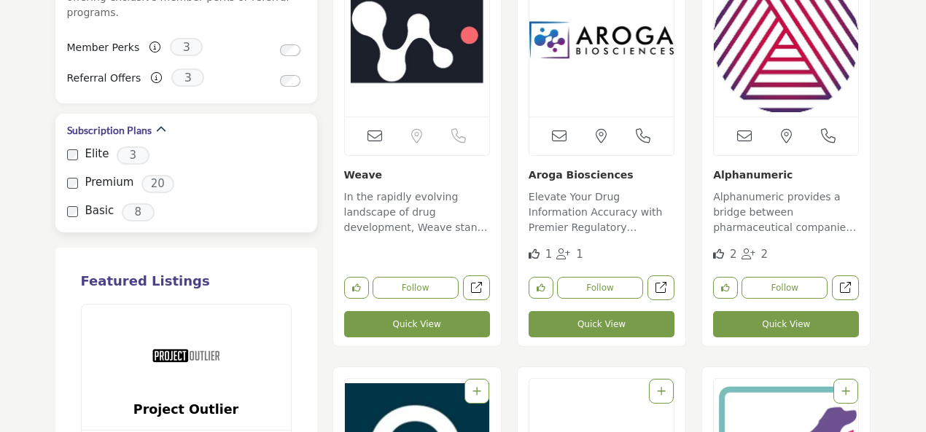
click at [66, 139] on div "Subscription Plans Elite 3 Premium 20 Basic 8" at bounding box center [186, 174] width 262 height 120
click at [159, 125] on icon "button" at bounding box center [161, 130] width 10 height 10
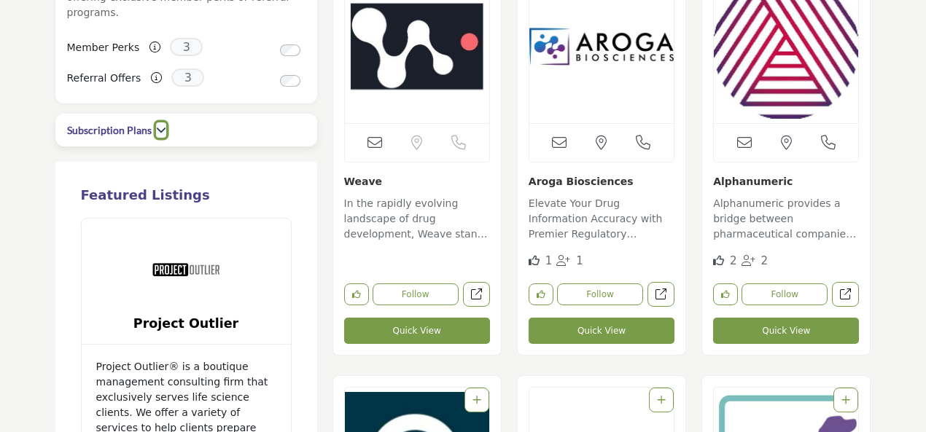
click at [156, 122] on button "button" at bounding box center [161, 129] width 10 height 15
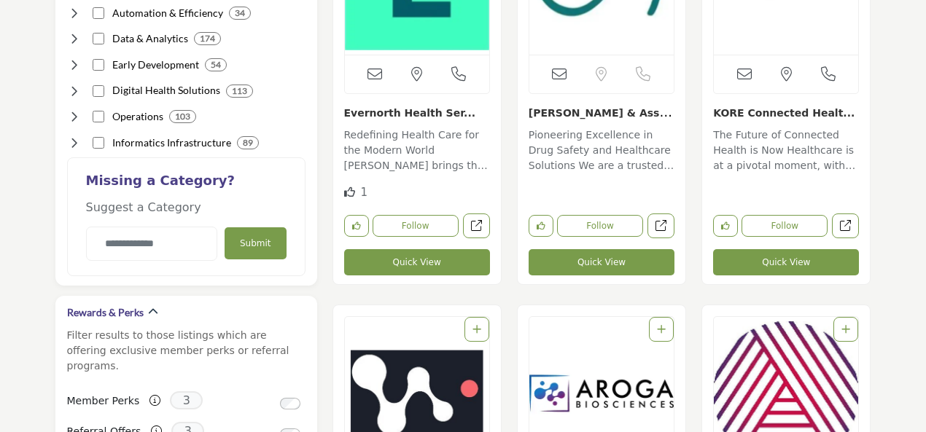
scroll to position [1531, 0]
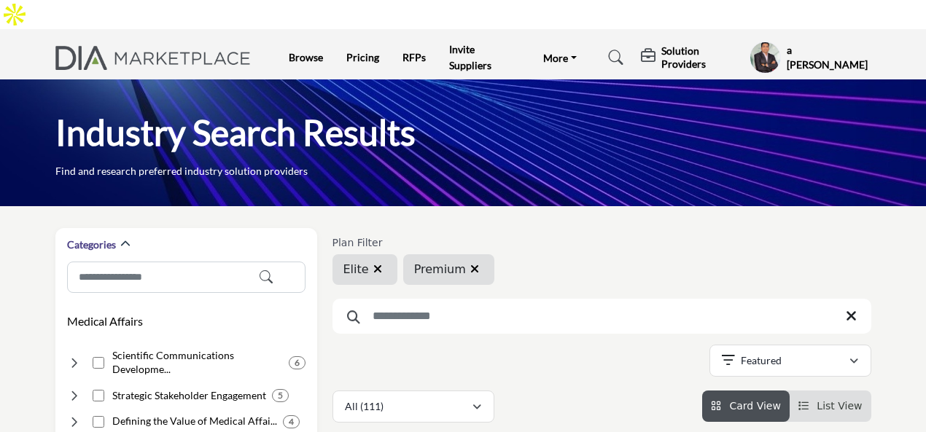
click at [379, 263] on icon "button" at bounding box center [377, 269] width 9 height 12
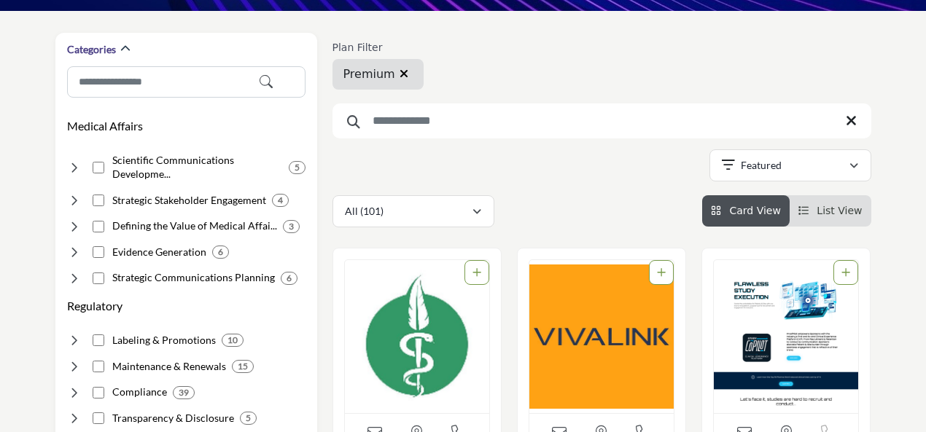
scroll to position [219, 0]
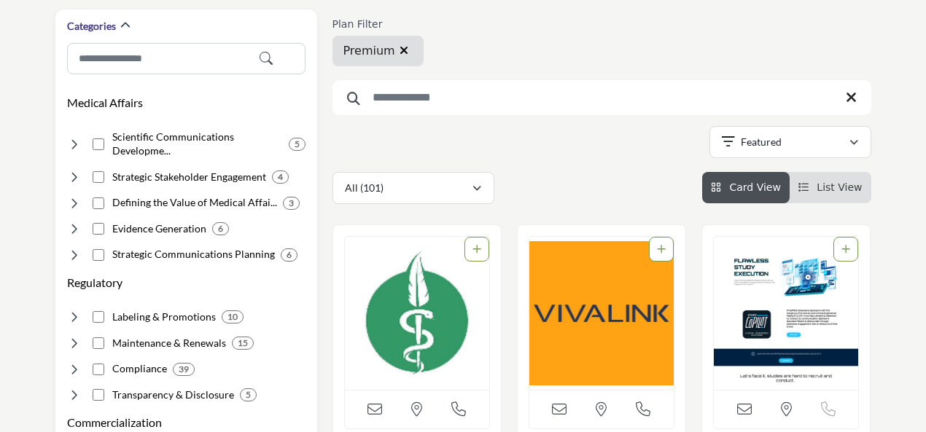
click at [400, 44] on icon "button" at bounding box center [404, 50] width 9 height 12
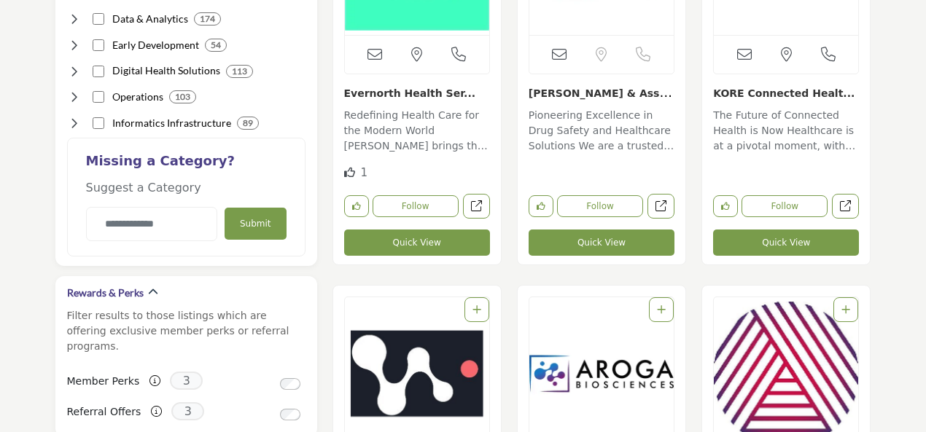
scroll to position [1312, 0]
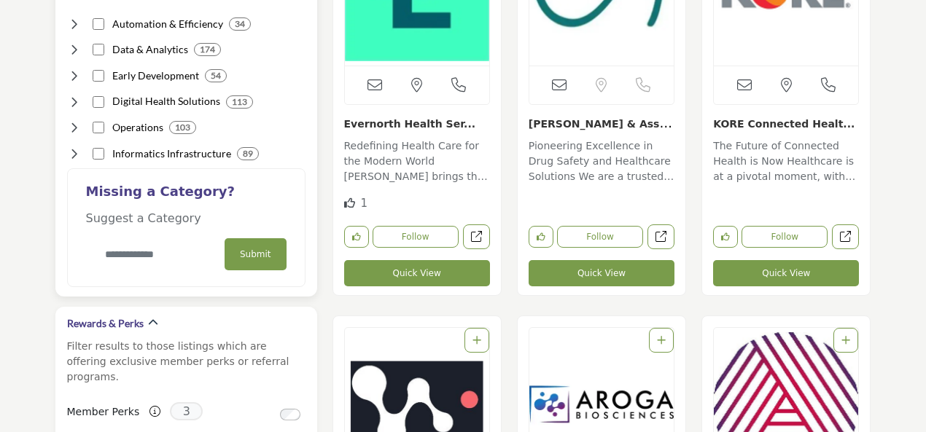
click at [171, 238] on input "Category Name" at bounding box center [151, 255] width 131 height 34
click at [159, 238] on input "**********" at bounding box center [151, 255] width 131 height 34
type input "**********"
click at [255, 238] on button "Submit" at bounding box center [256, 254] width 62 height 32
click at [261, 238] on button "Submit" at bounding box center [256, 254] width 62 height 32
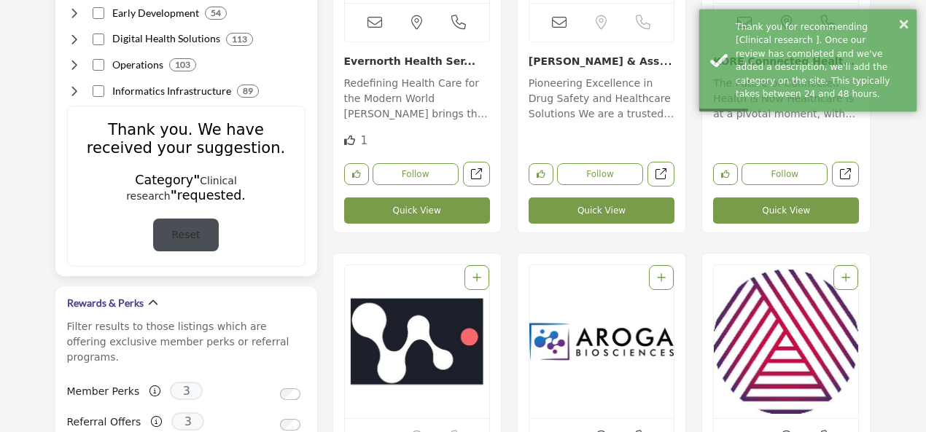
scroll to position [1385, 0]
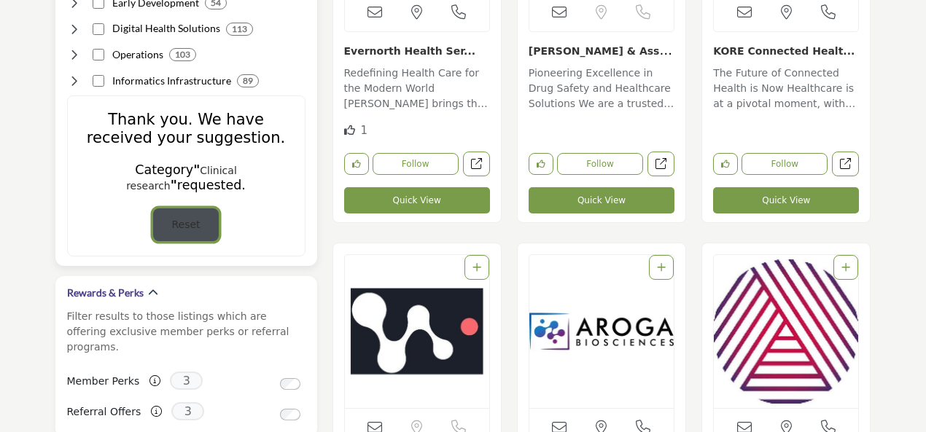
click at [190, 209] on button "Reset" at bounding box center [185, 225] width 65 height 33
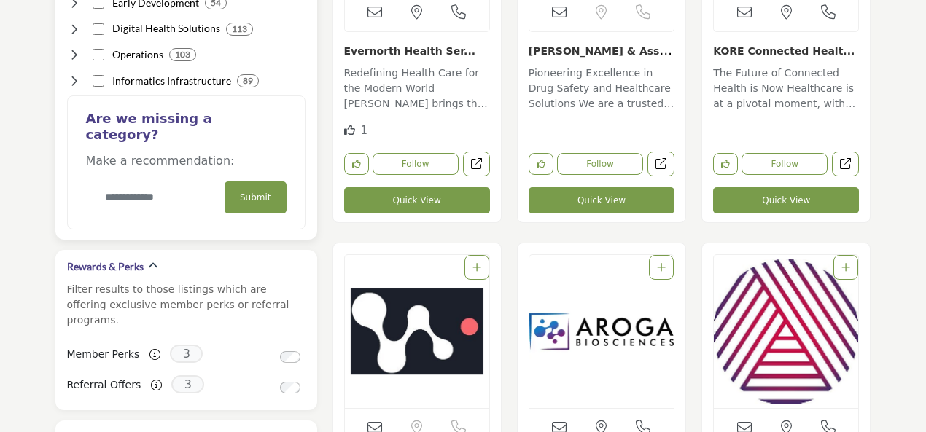
click at [163, 180] on input "Category Name" at bounding box center [151, 197] width 131 height 34
type input "*"
click at [143, 180] on input "**********" at bounding box center [154, 197] width 136 height 34
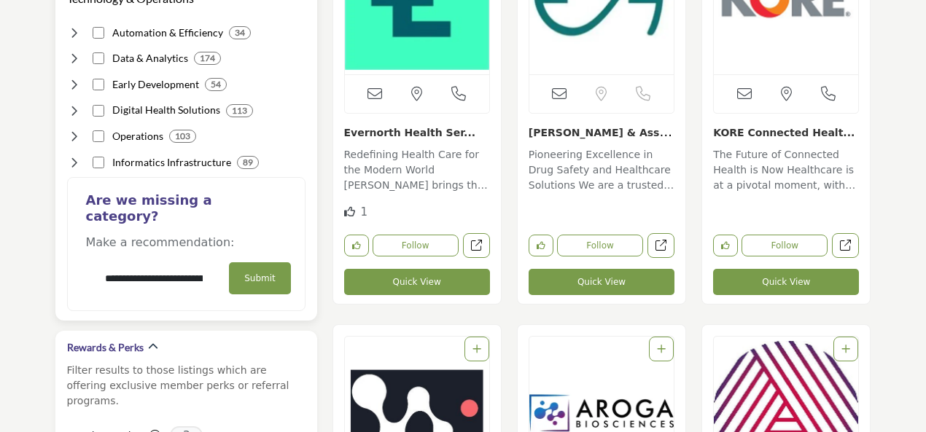
scroll to position [1239, 0]
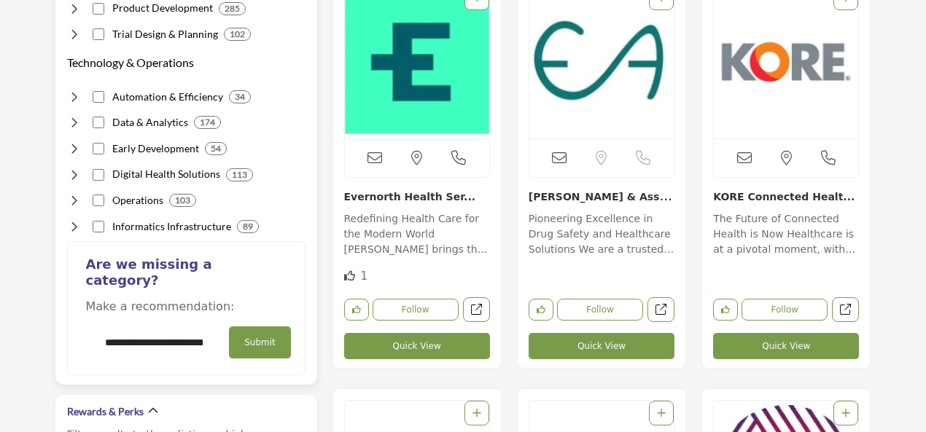
type input "**********"
click at [268, 327] on button "Submit" at bounding box center [260, 343] width 62 height 32
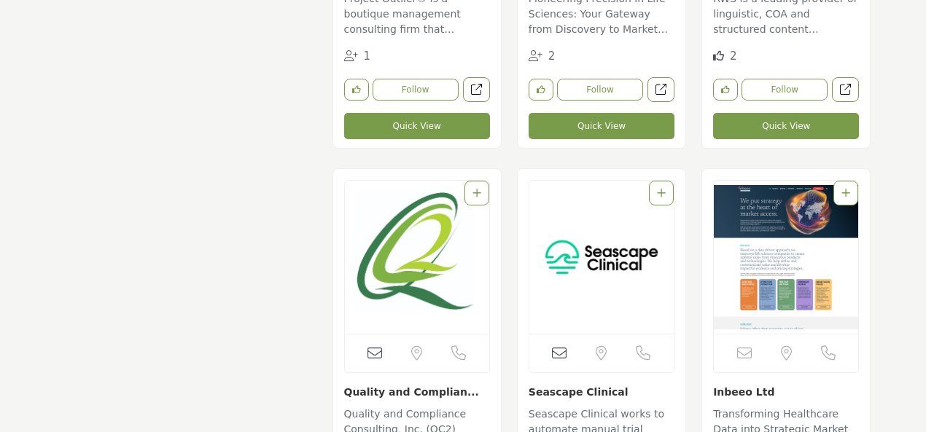
scroll to position [4521, 0]
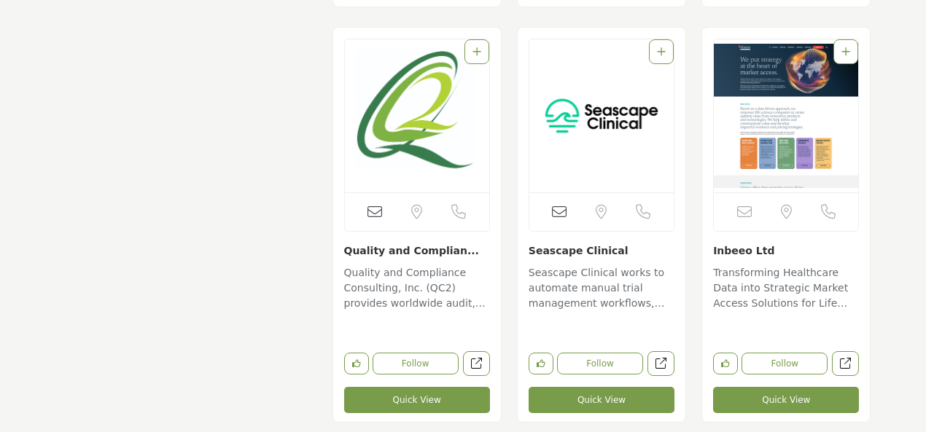
click at [606, 265] on p "Seascape Clinical works to automate manual trial management workflows, allowing…" at bounding box center [602, 289] width 146 height 49
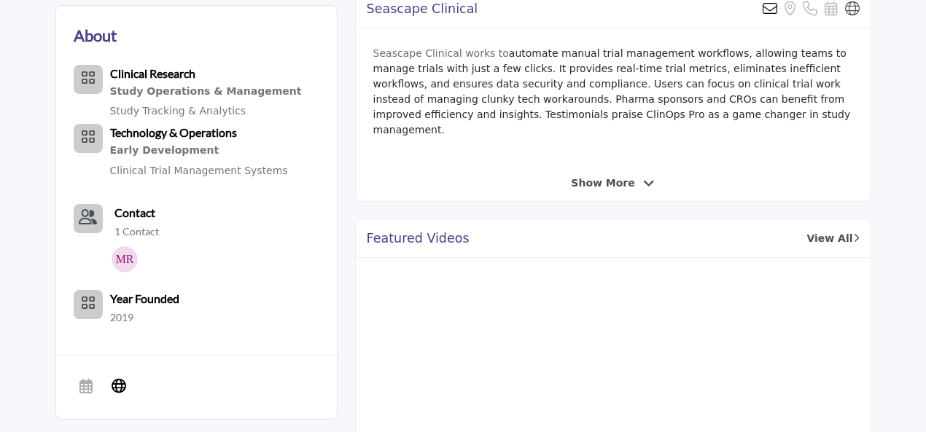
scroll to position [437, 0]
click at [631, 175] on span "Show More" at bounding box center [612, 182] width 83 height 15
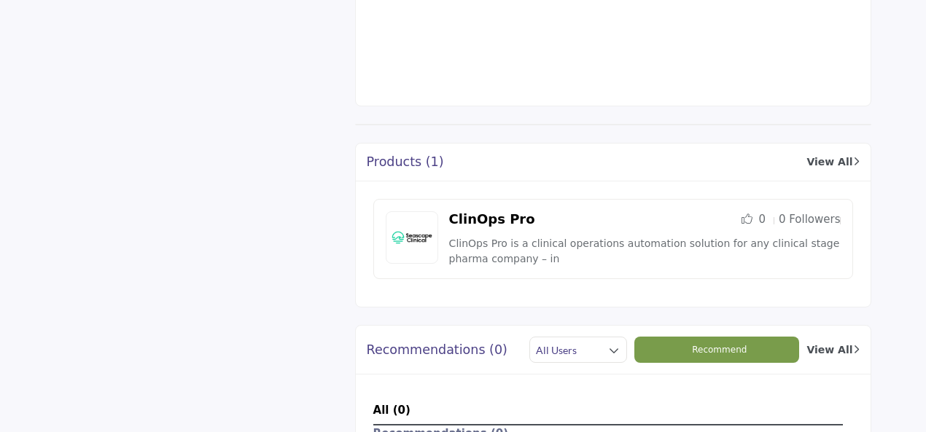
scroll to position [948, 0]
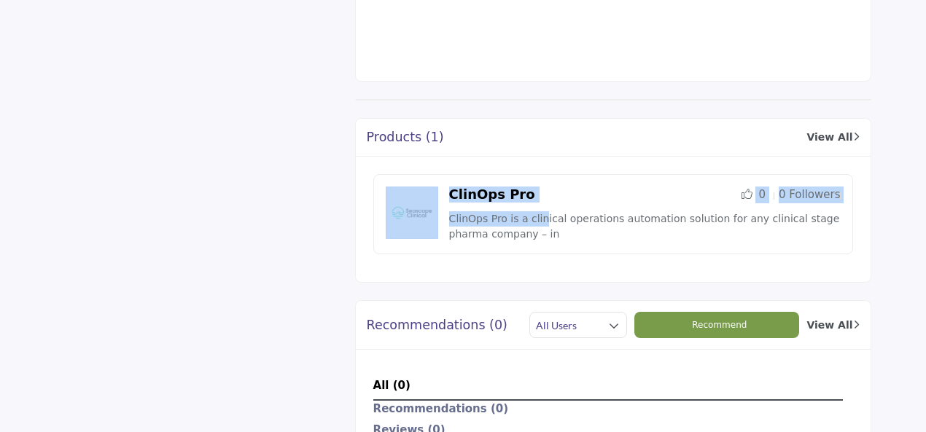
drag, startPoint x: 439, startPoint y: 136, endPoint x: 532, endPoint y: 155, distance: 95.4
click at [532, 174] on div "ClinOps Pro 0" at bounding box center [613, 214] width 480 height 81
copy div "ClinOps Pro 0 0 Followers ClinOps Pro is a cli"
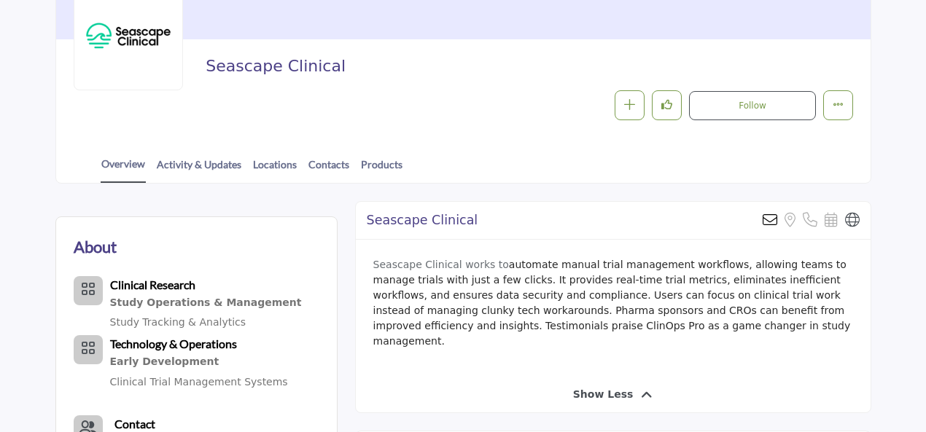
scroll to position [219, 0]
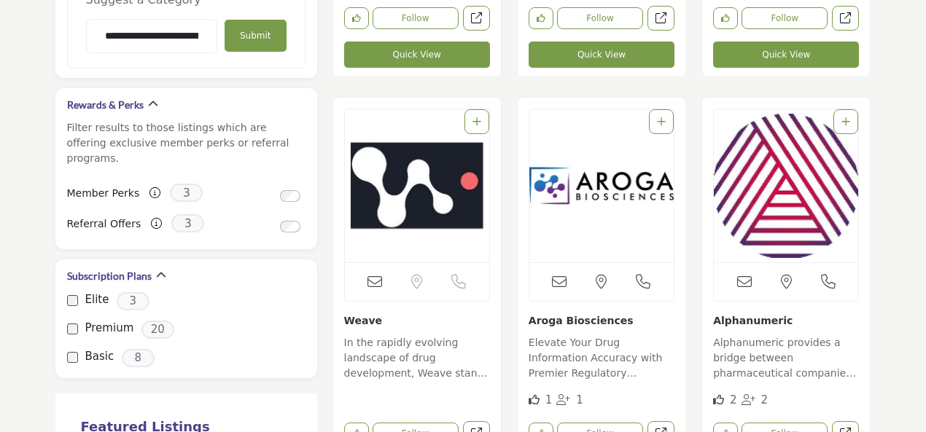
scroll to position [1604, 0]
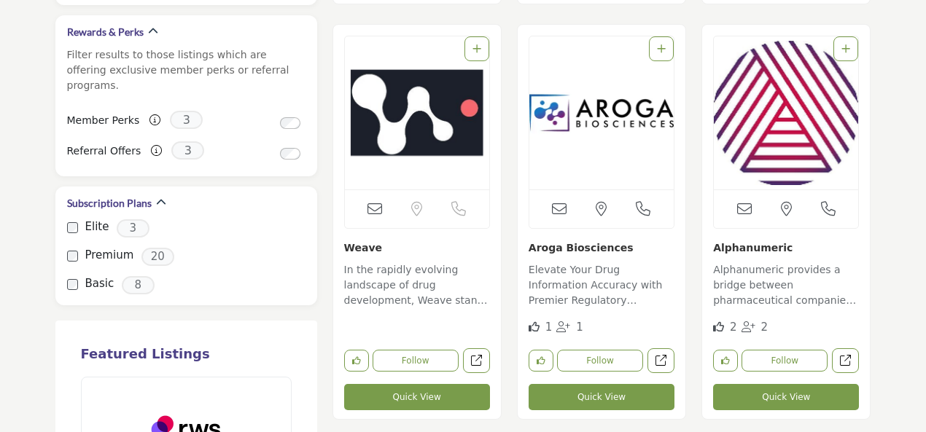
click at [569, 112] on img "Open Listing in new tab" at bounding box center [601, 112] width 144 height 153
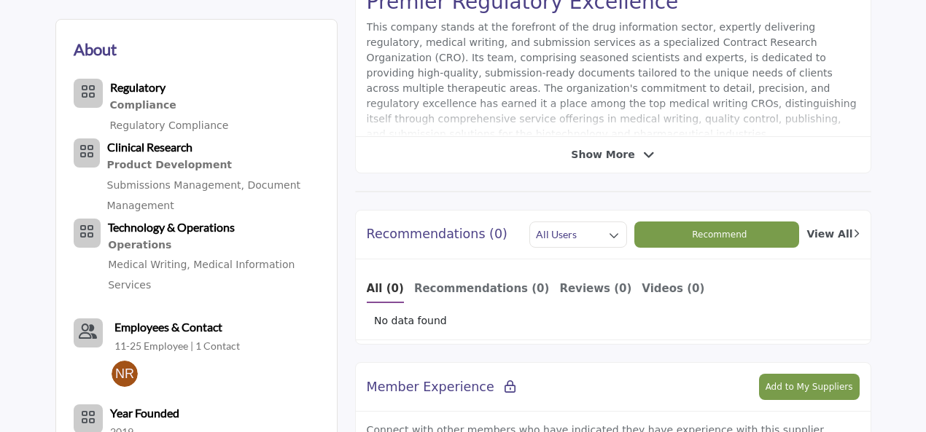
scroll to position [365, 0]
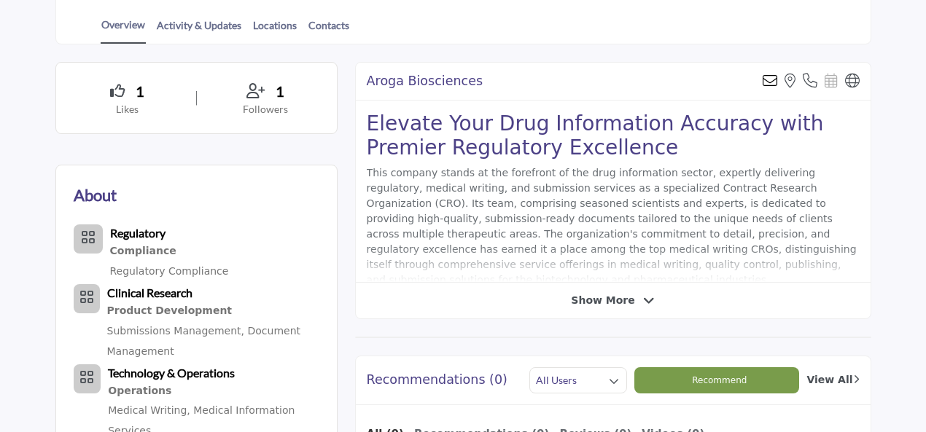
click at [580, 293] on span "Show More" at bounding box center [602, 300] width 63 height 15
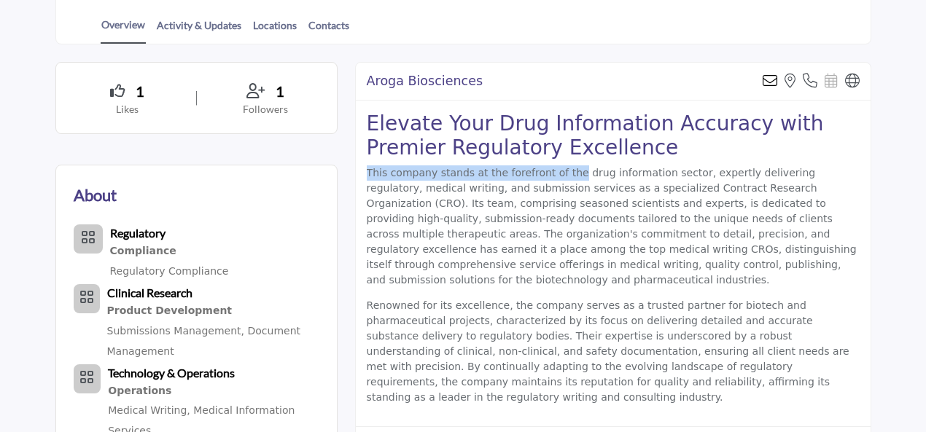
drag, startPoint x: 366, startPoint y: 136, endPoint x: 560, endPoint y: 141, distance: 194.0
click at [560, 166] on p "This company stands at the forefront of the drug information sector, expertly d…" at bounding box center [613, 227] width 493 height 122
click at [566, 174] on p "This company stands at the forefront of the drug information sector, expertly d…" at bounding box center [613, 227] width 493 height 122
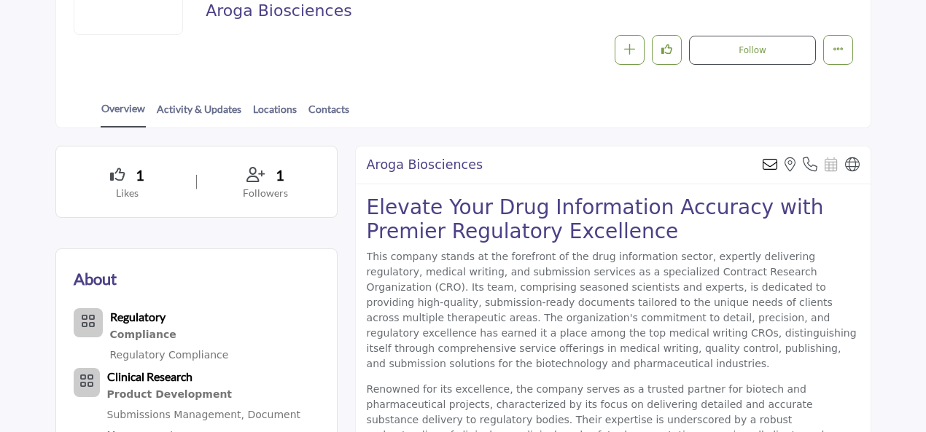
scroll to position [292, 0]
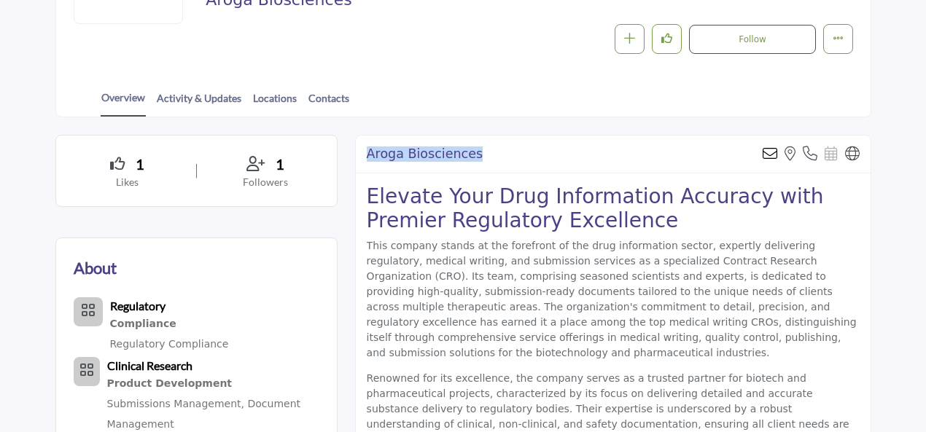
drag, startPoint x: 362, startPoint y: 126, endPoint x: 489, endPoint y: 114, distance: 126.7
click at [489, 136] on div "Aroga Biosciences Send email to the owner of this listing View the location of …" at bounding box center [613, 155] width 515 height 38
copy h2 "Aroga Biosciences"
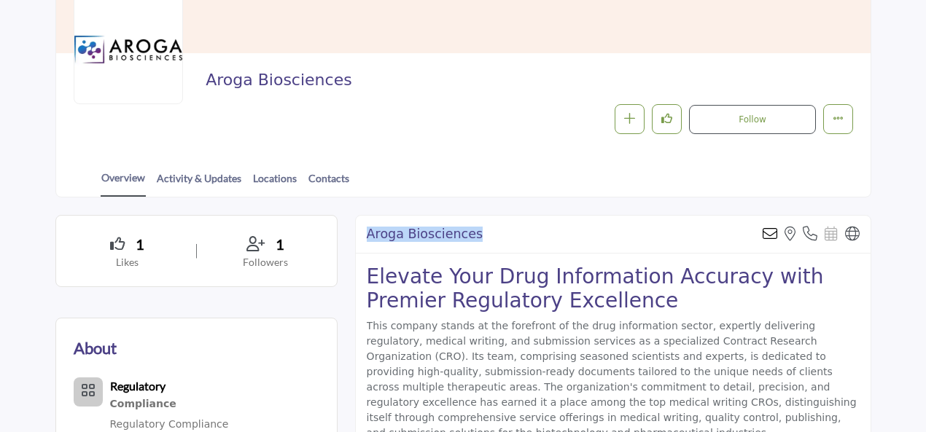
scroll to position [219, 0]
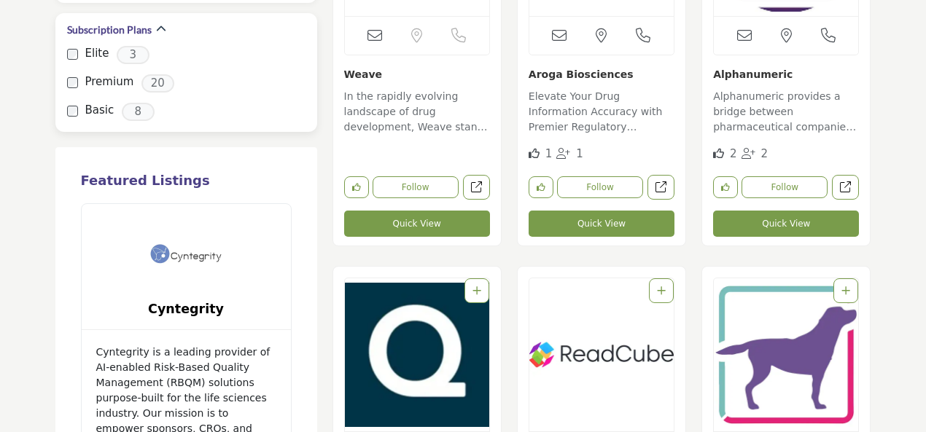
scroll to position [1677, 0]
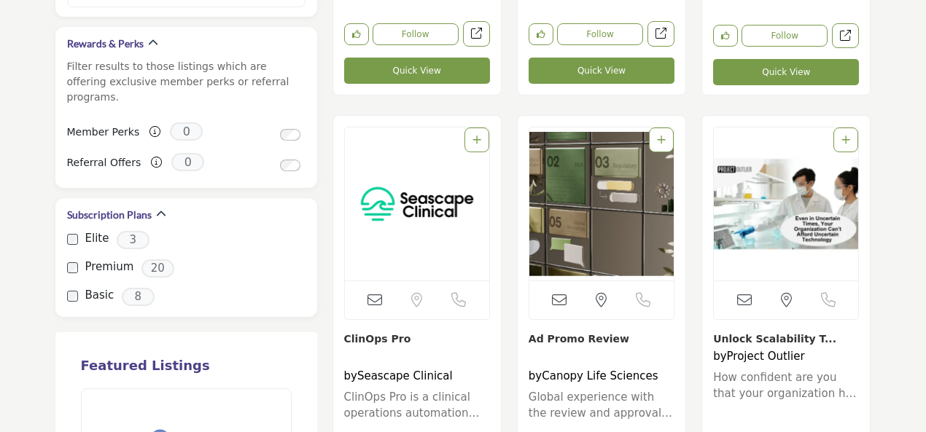
scroll to position [1458, 0]
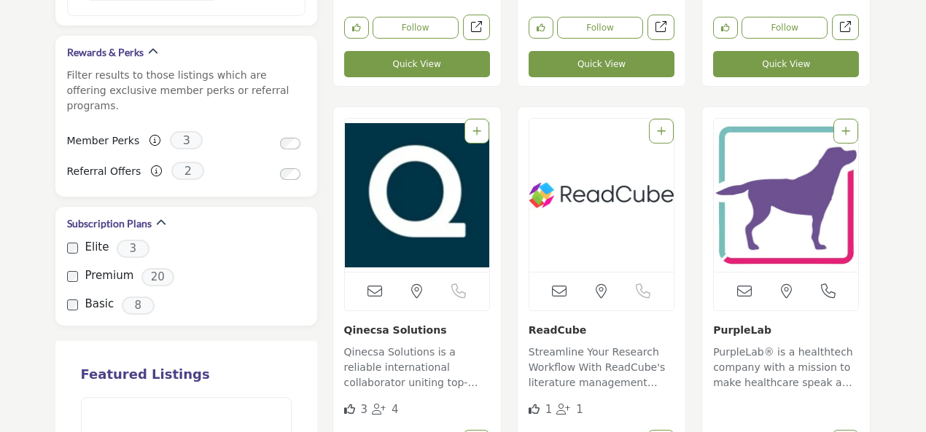
scroll to position [1604, 0]
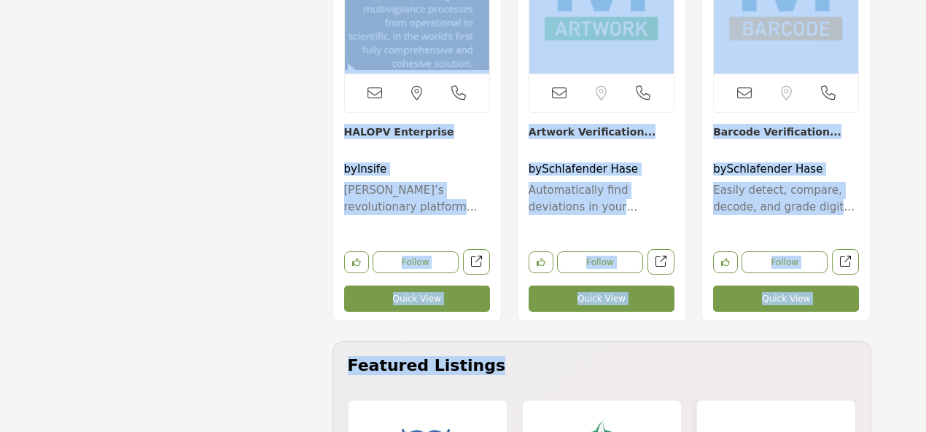
scroll to position [9452, 0]
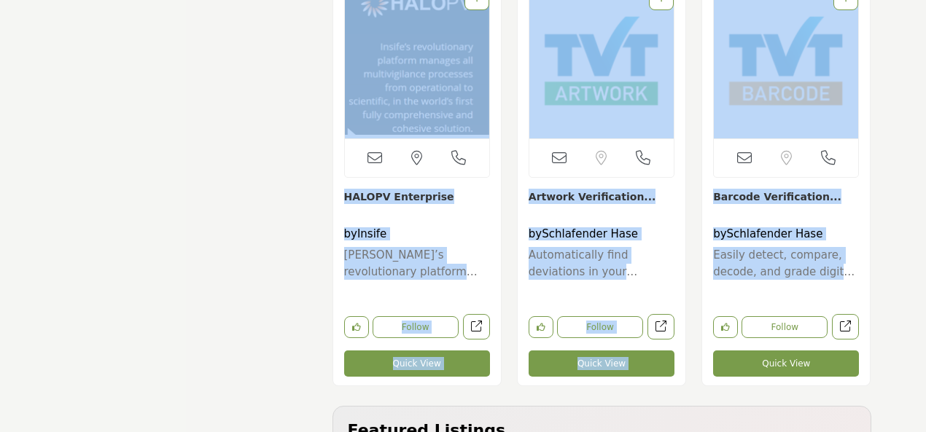
drag, startPoint x: 423, startPoint y: 123, endPoint x: 838, endPoint y: 256, distance: 435.6
copy div "Card View List View Updating map... Send email to the owner of this listing Sor…"
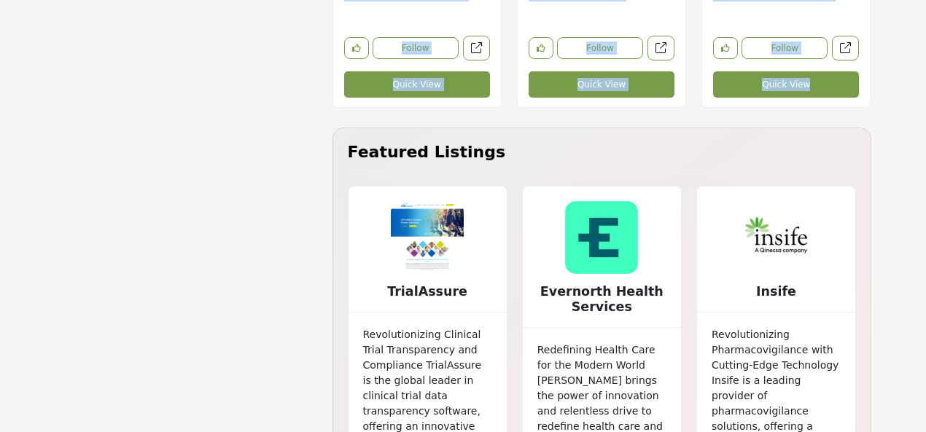
scroll to position [13195, 0]
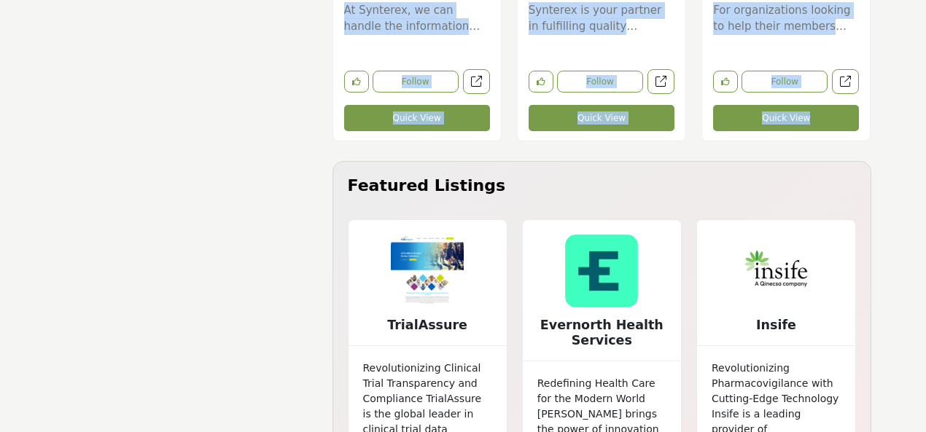
drag, startPoint x: 365, startPoint y: 139, endPoint x: 852, endPoint y: 66, distance: 491.8
copy div "Send email to the owner of this listing Sorry, but we don't have a location for…"
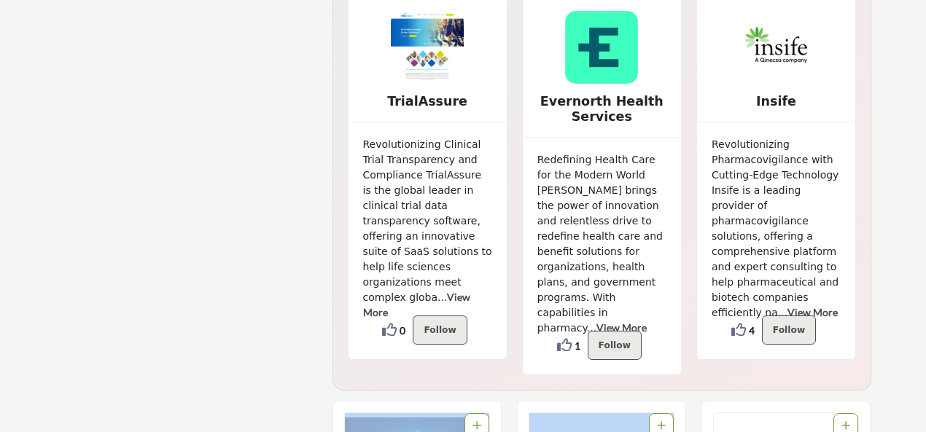
drag, startPoint x: 338, startPoint y: 156, endPoint x: 576, endPoint y: 422, distance: 357.3
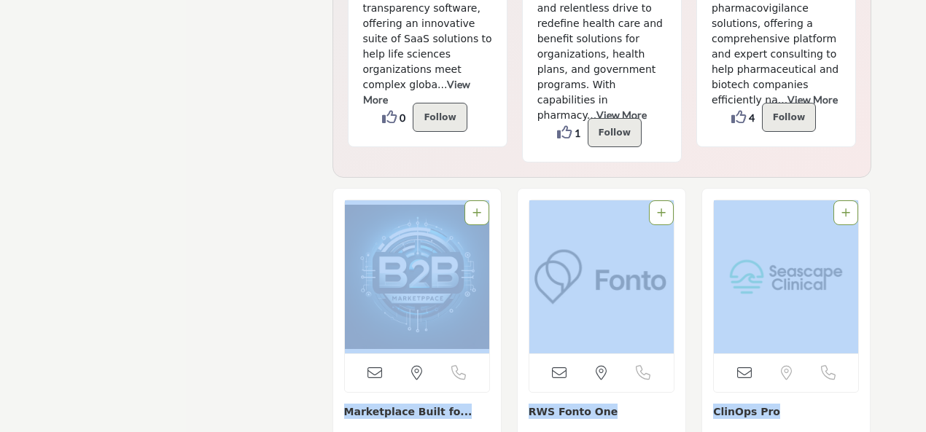
scroll to position [13817, 0]
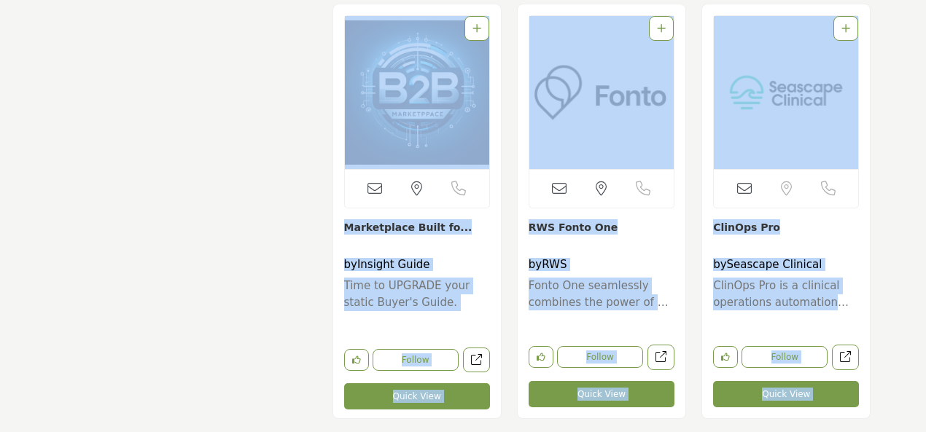
drag, startPoint x: 302, startPoint y: 398, endPoint x: 615, endPoint y: 365, distance: 315.2
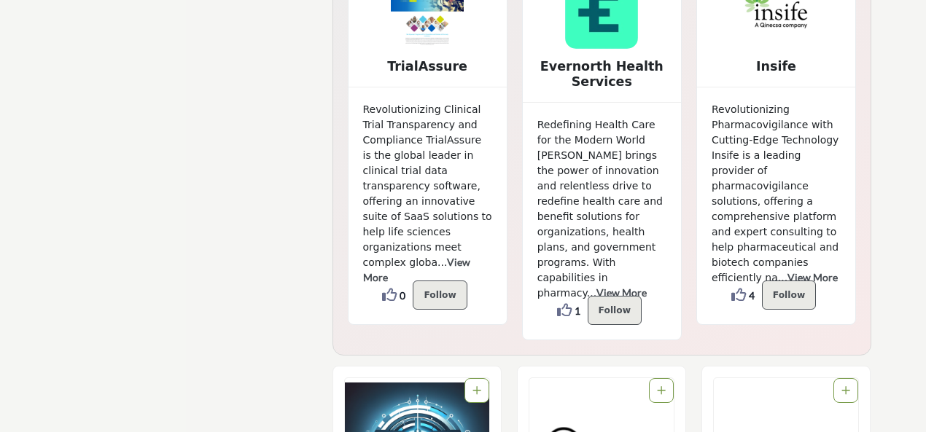
scroll to position [13306, 0]
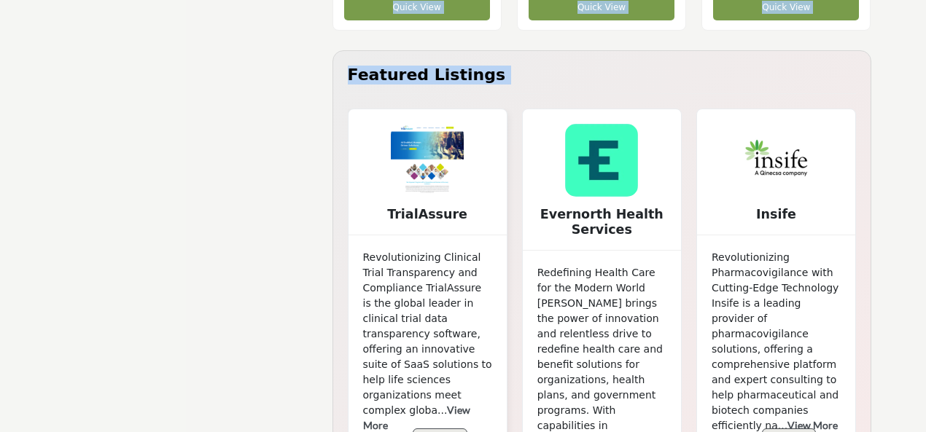
drag, startPoint x: 757, startPoint y: 184, endPoint x: 477, endPoint y: 225, distance: 282.9
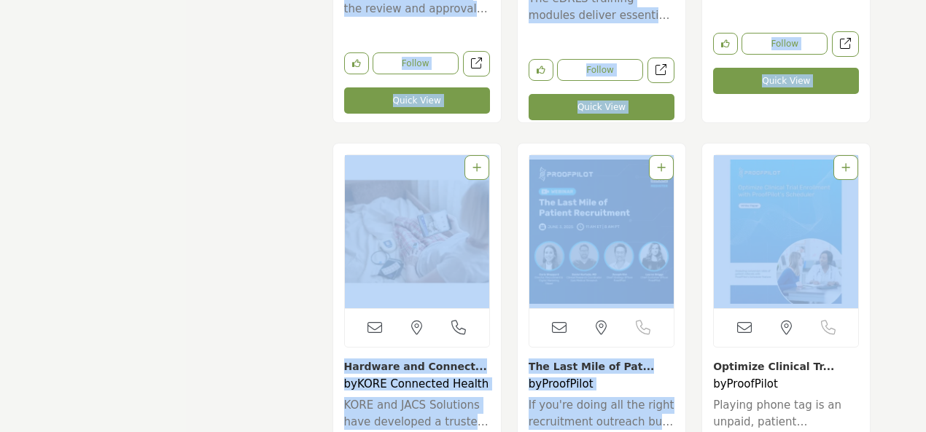
drag, startPoint x: 793, startPoint y: 128, endPoint x: 793, endPoint y: 190, distance: 62.7
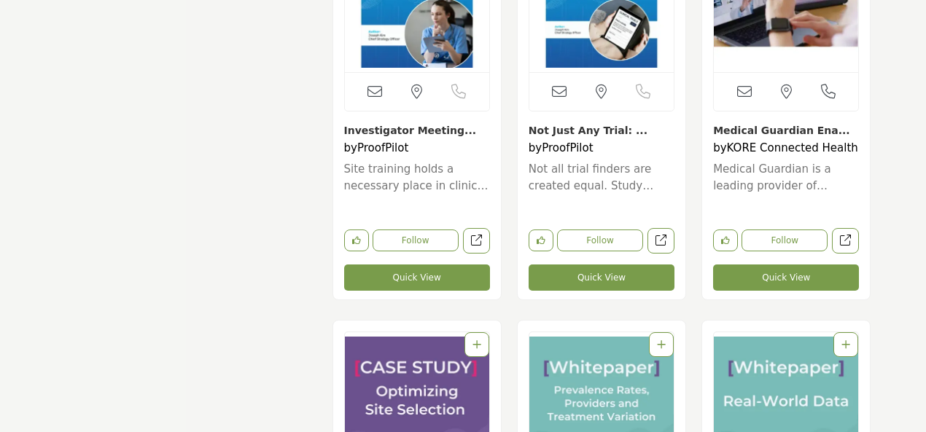
scroll to position [15348, 0]
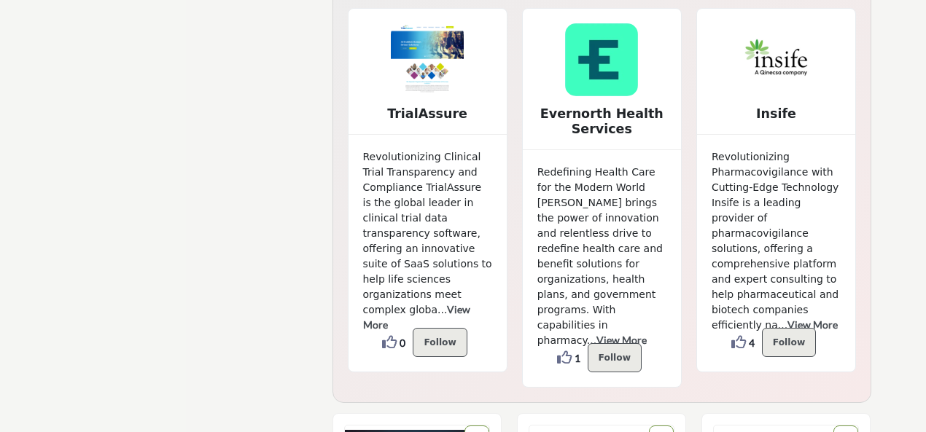
scroll to position [13233, 0]
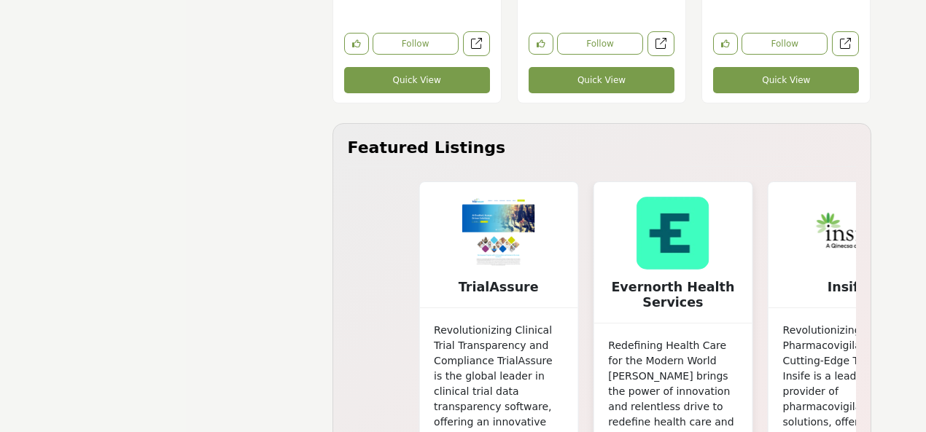
drag, startPoint x: 388, startPoint y: 202, endPoint x: 720, endPoint y: 210, distance: 332.6
click at [720, 210] on div "TrialAssure View More 0 0 1 1" at bounding box center [681, 372] width 524 height 380
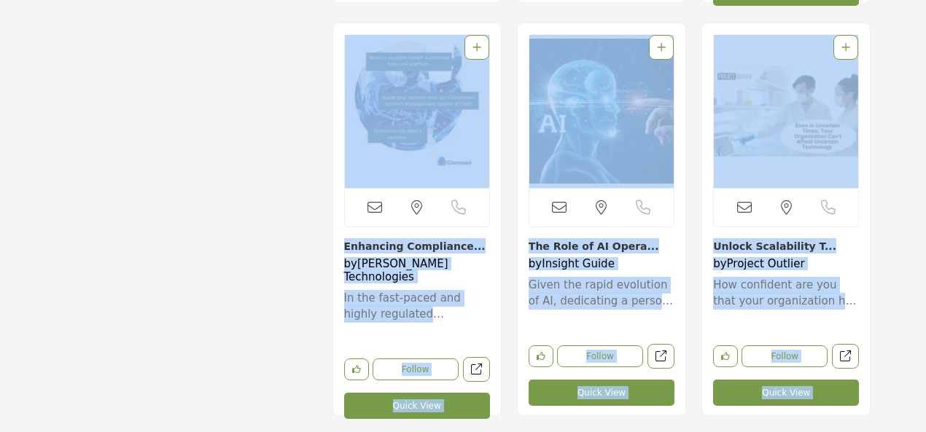
scroll to position [19210, 0]
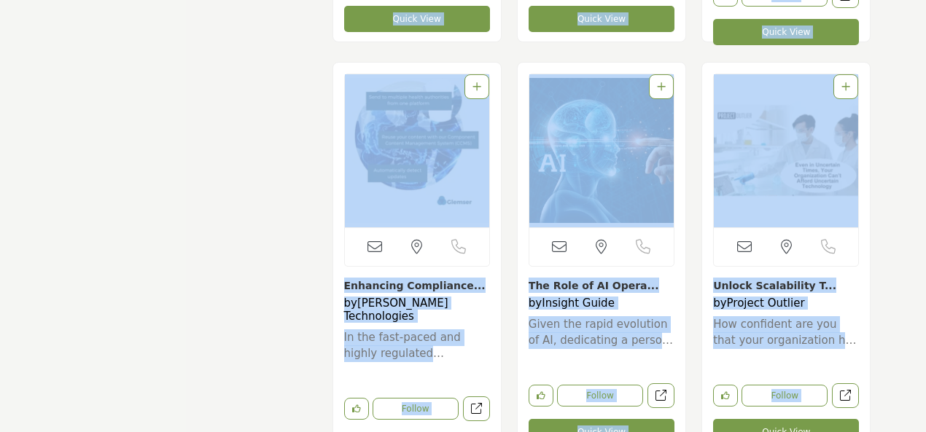
drag, startPoint x: 351, startPoint y: 109, endPoint x: 760, endPoint y: 368, distance: 484.4
copy div "eatured Listings TrialAssure Revolutionizing Clinical Trial Transparency and Co…"
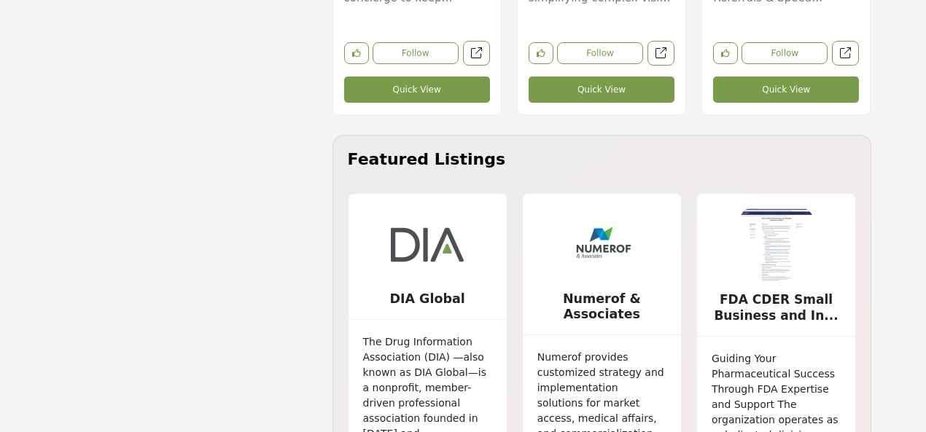
scroll to position [0, 0]
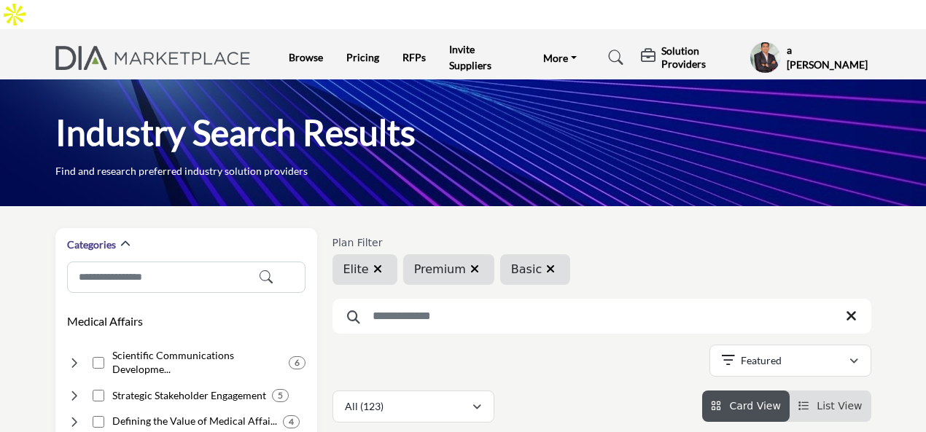
click at [546, 263] on icon "button" at bounding box center [550, 269] width 9 height 12
click at [414, 295] on div "Plan Filter Elite Premium Basic Searched Term 123" at bounding box center [601, 325] width 539 height 195
click at [405, 345] on div "Showing 123 results out of 123" at bounding box center [601, 363] width 539 height 37
click at [858, 345] on button "Featured" at bounding box center [790, 361] width 162 height 32
click at [359, 292] on div "Plan Filter Elite Premium Basic Searched Term 123" at bounding box center [601, 325] width 539 height 195
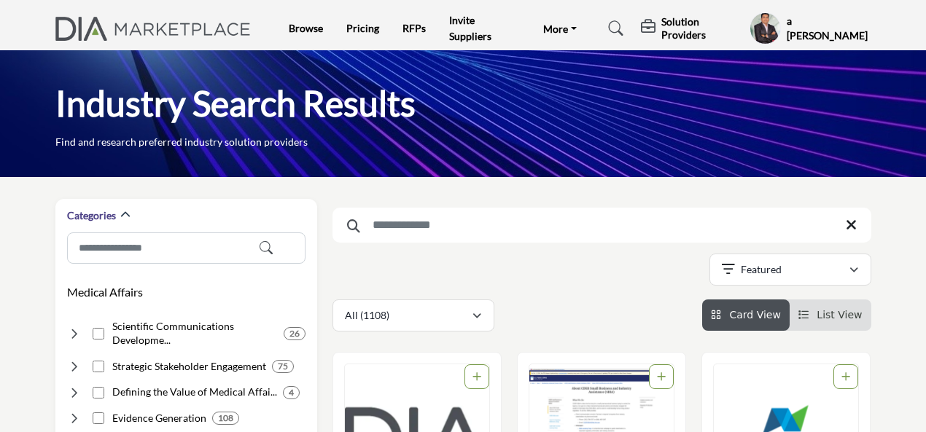
click at [398, 227] on input "Search Keyword" at bounding box center [601, 225] width 539 height 35
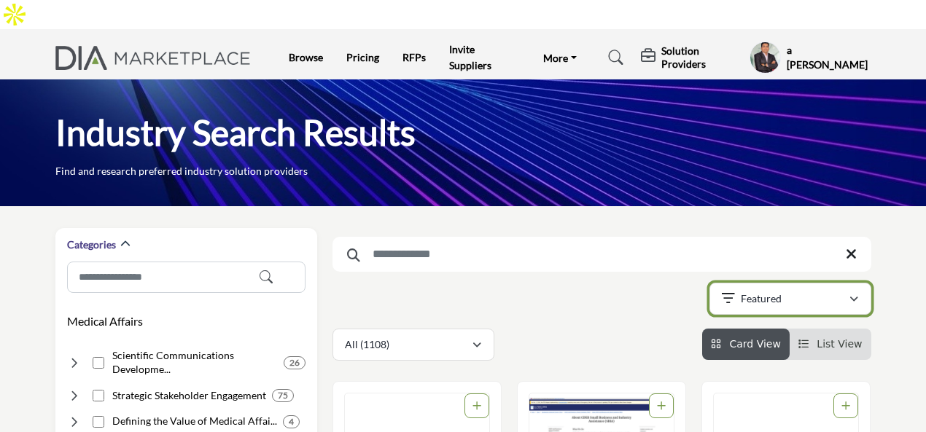
click at [709, 283] on button "Featured" at bounding box center [790, 299] width 162 height 32
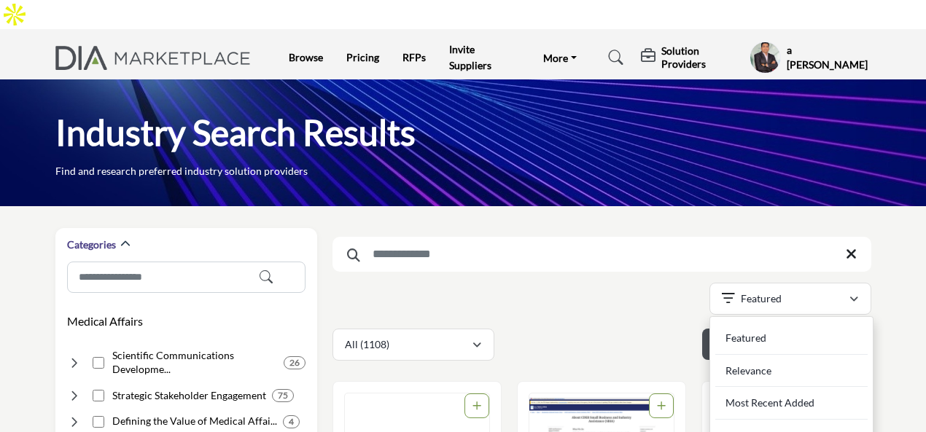
click at [609, 283] on div "Showing 21 results out of 1108" at bounding box center [601, 301] width 539 height 37
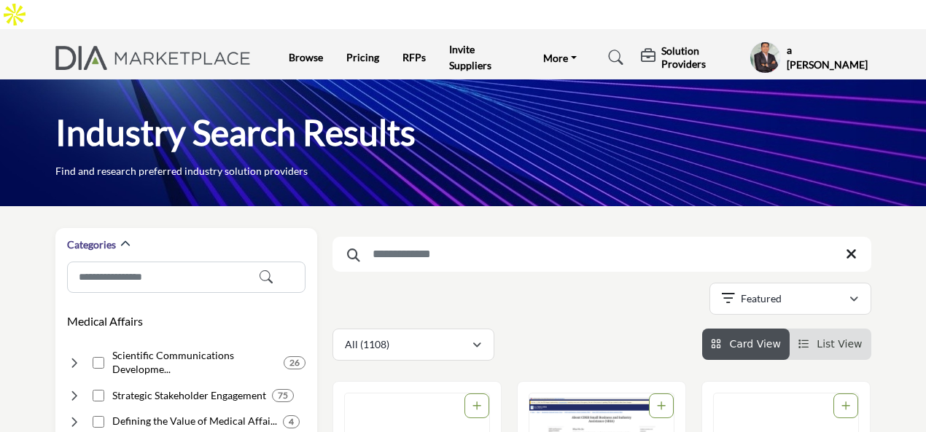
click at [505, 238] on input "Search Keyword" at bounding box center [601, 254] width 539 height 35
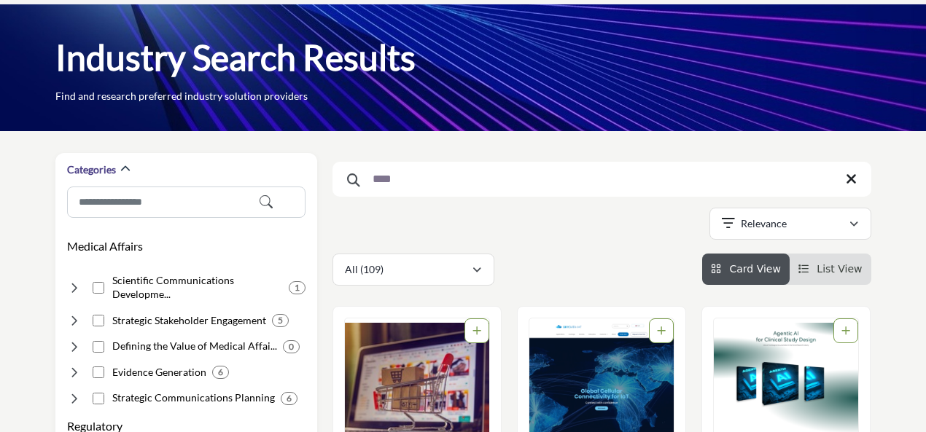
scroll to position [73, 0]
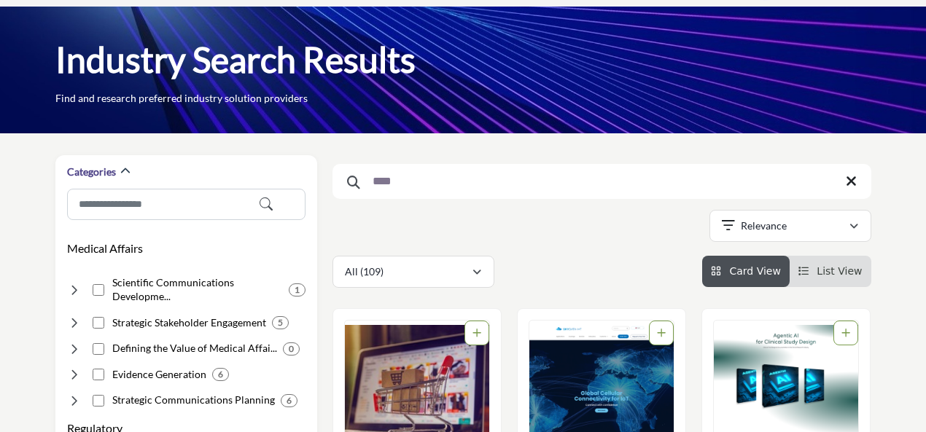
type input "***"
